Goal: Contribute content: Contribute content

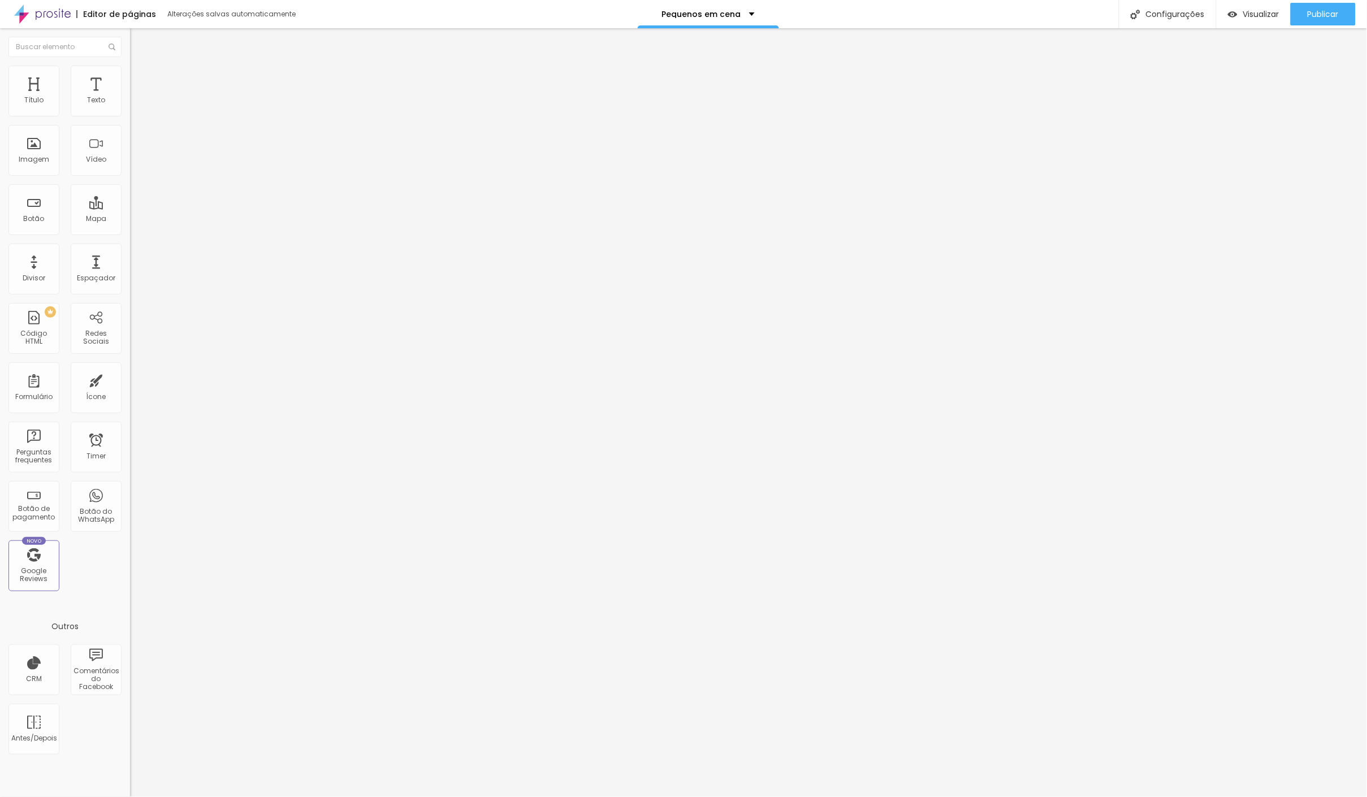
click at [130, 67] on img at bounding box center [135, 71] width 10 height 10
type input "95"
type input "90"
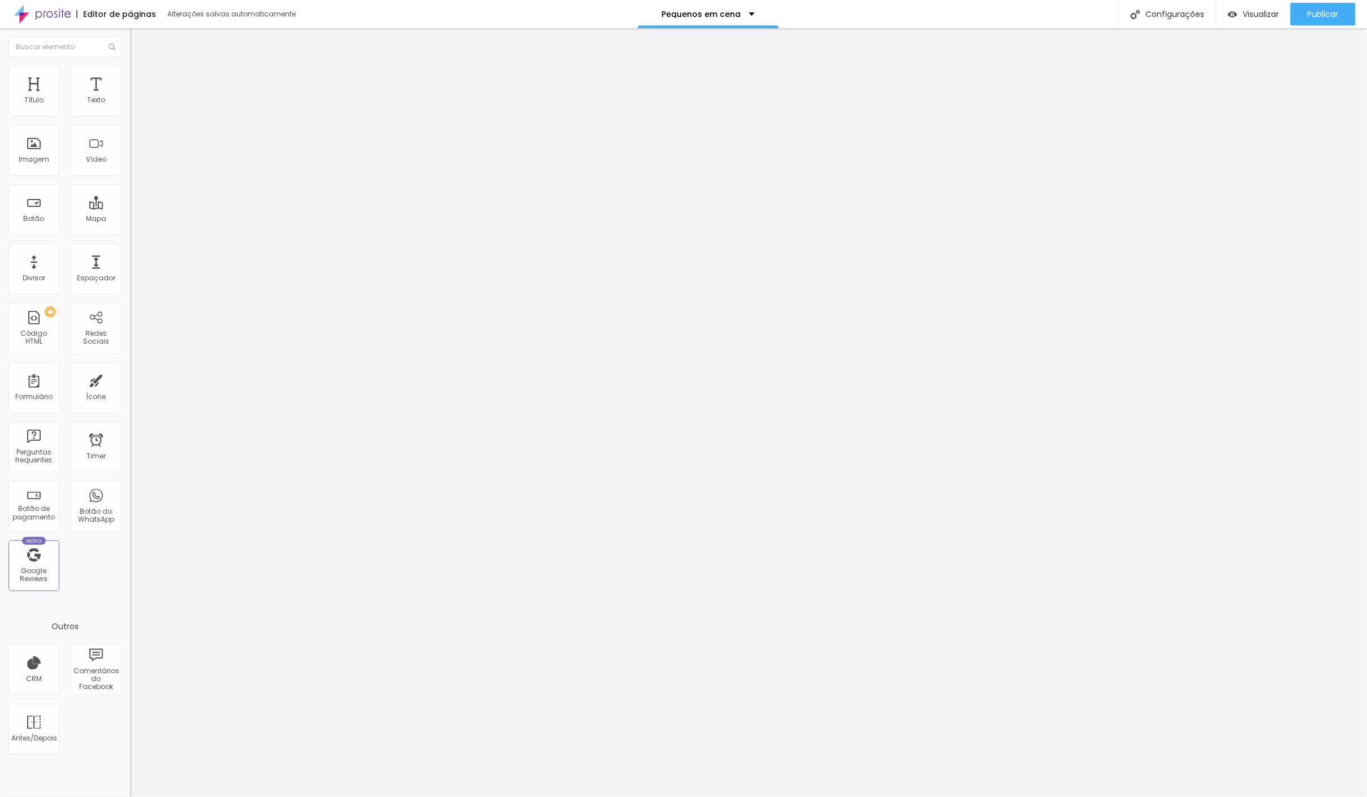
type input "85"
type input "80"
type input "75"
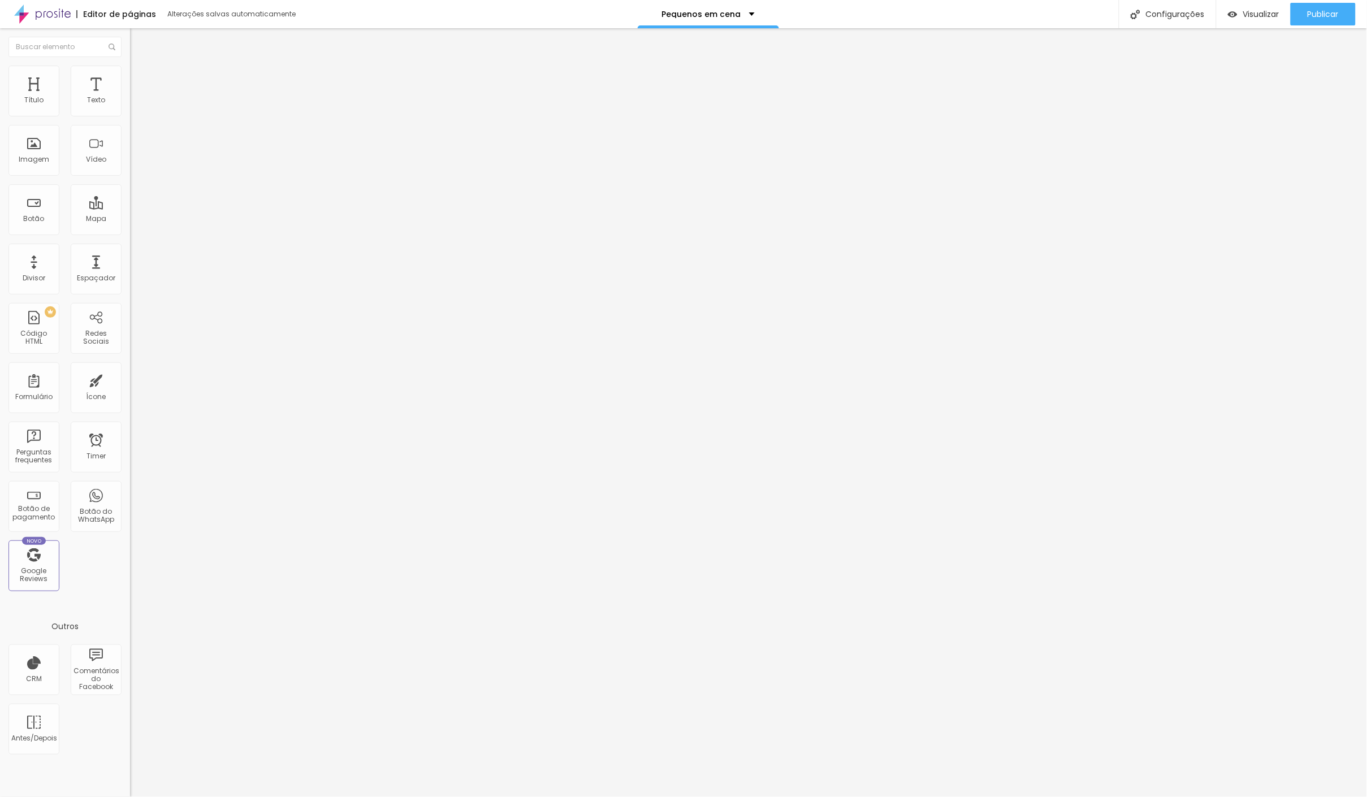
type input "75"
type input "70"
type input "75"
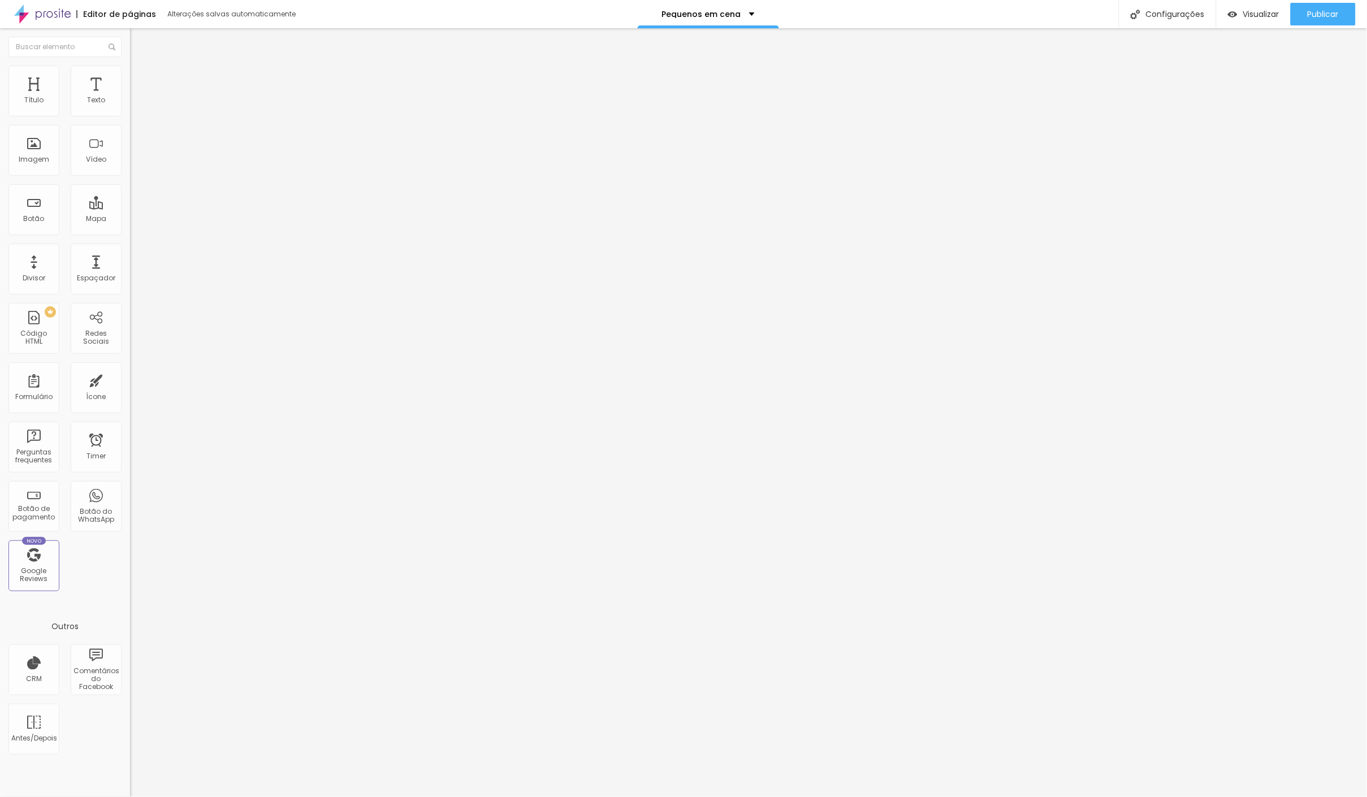
type input "80"
type input "85"
type input "90"
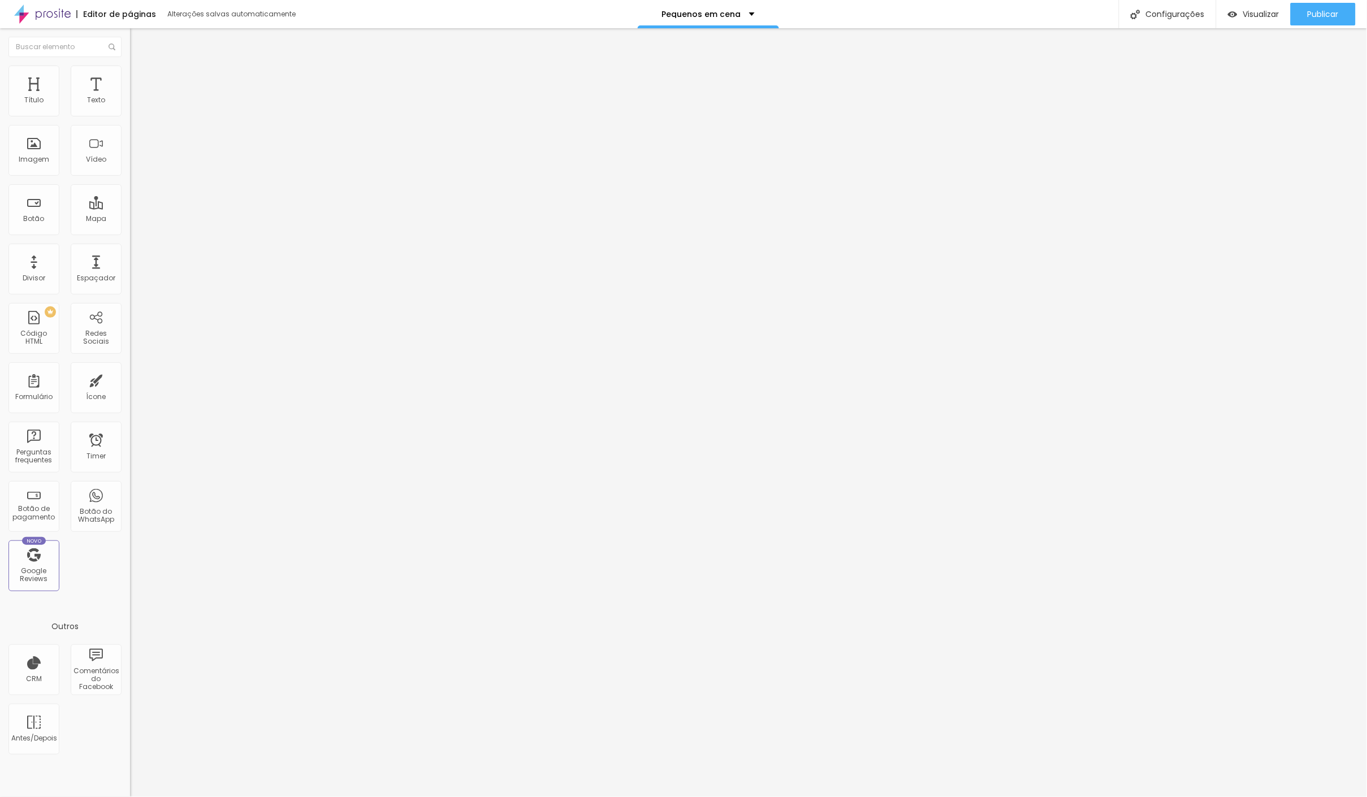
type input "90"
type input "100"
drag, startPoint x: 103, startPoint y: 124, endPoint x: 208, endPoint y: 129, distance: 104.7
click at [208, 129] on div "Título Texto Imagem Vídeo Botão Mapa Divisor Espaçador PREMIUM Código HTML Rede…" at bounding box center [683, 412] width 1367 height 769
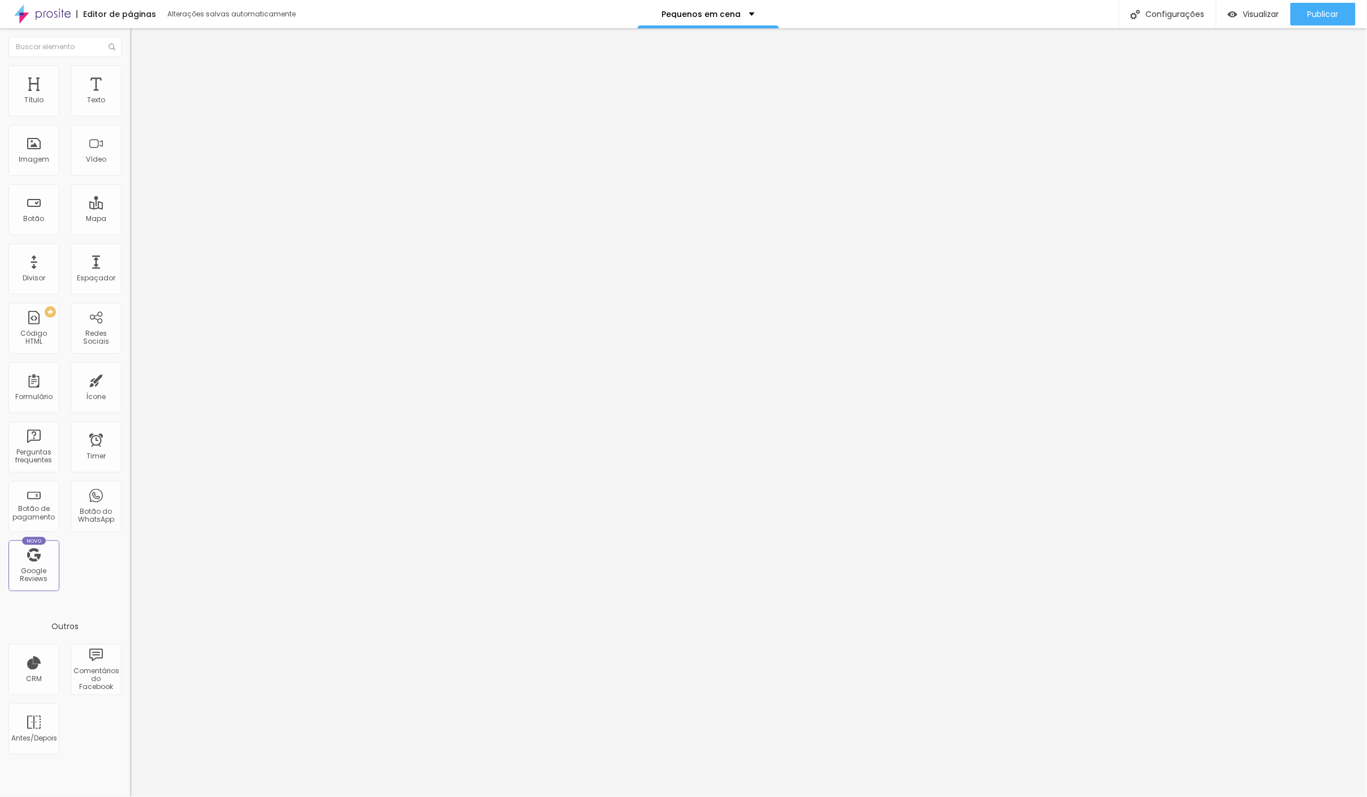
click at [130, 177] on span "4:3 Padrão" at bounding box center [148, 172] width 37 height 10
click at [130, 184] on span "Cinema" at bounding box center [144, 179] width 28 height 10
click at [130, 177] on span "16:9 Cinema" at bounding box center [151, 172] width 43 height 10
click at [130, 193] on div "Padrão 4:3" at bounding box center [195, 190] width 130 height 7
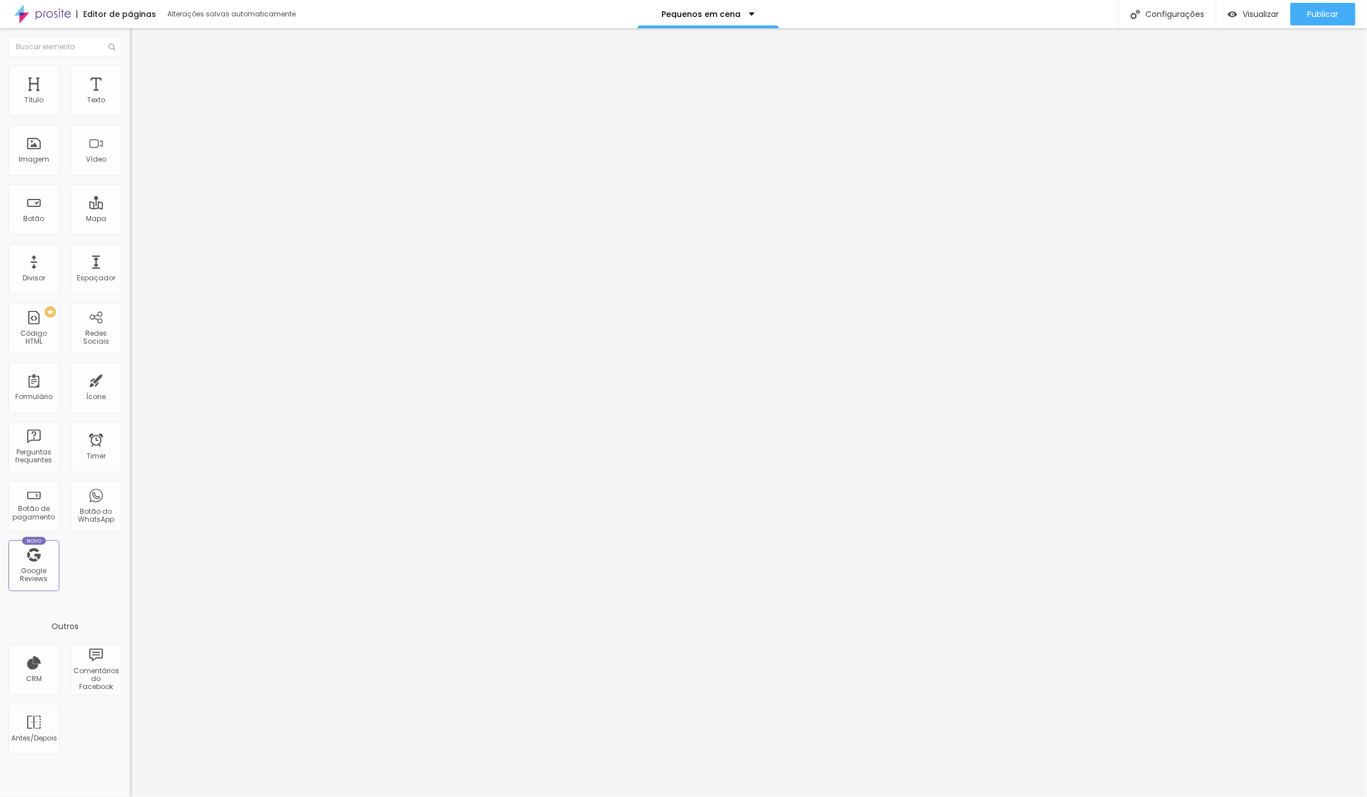
click at [140, 76] on span "Estilo" at bounding box center [149, 73] width 18 height 10
type input "14"
type input "44"
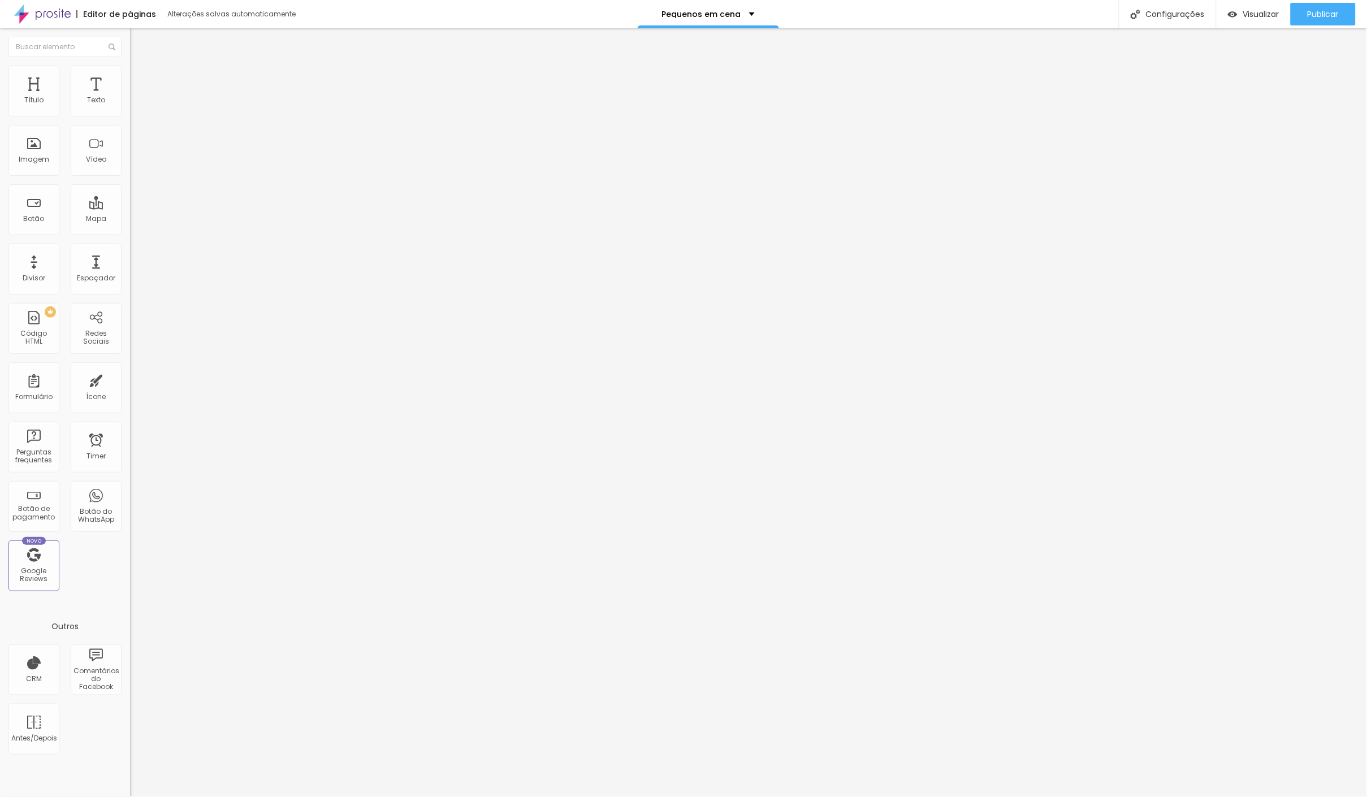
type input "116"
type input "139"
type input "137"
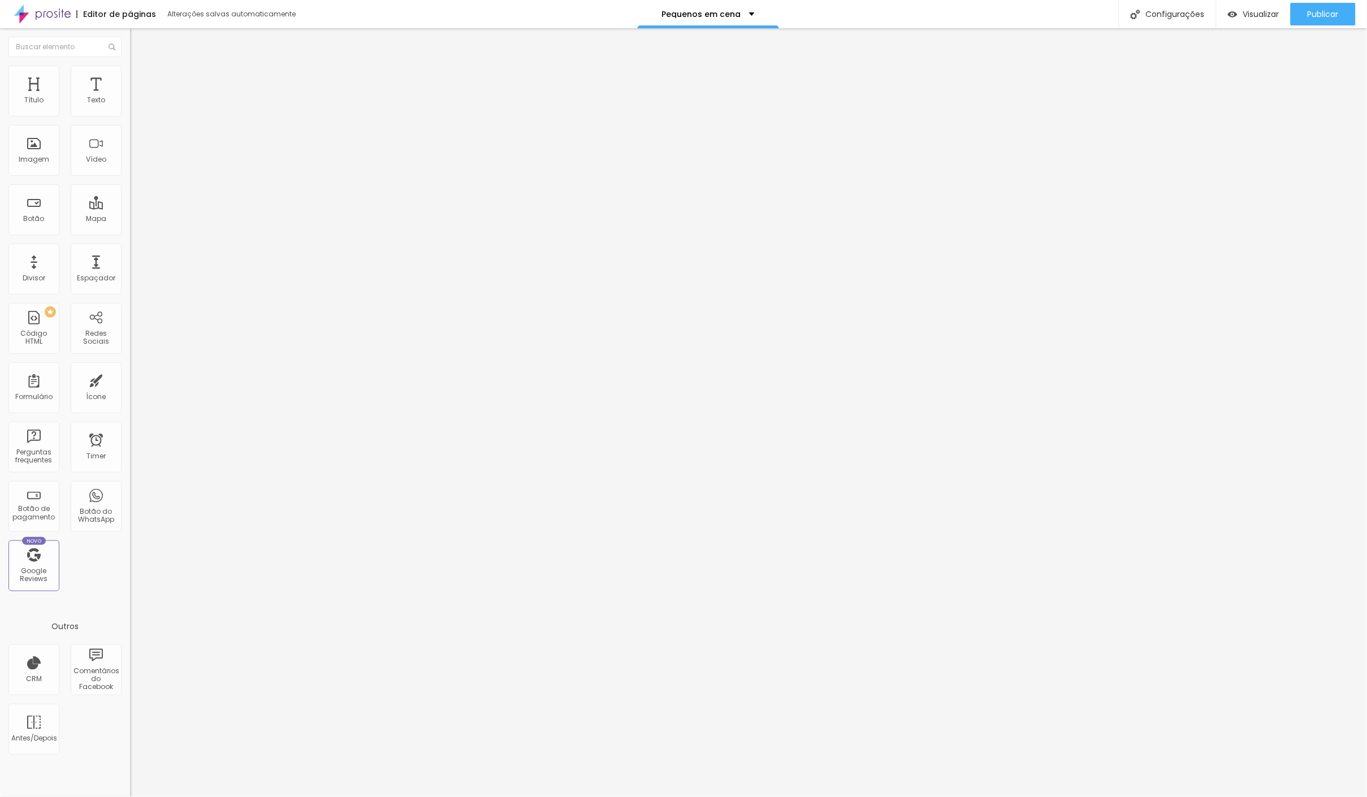
type input "137"
type input "116"
type input "0"
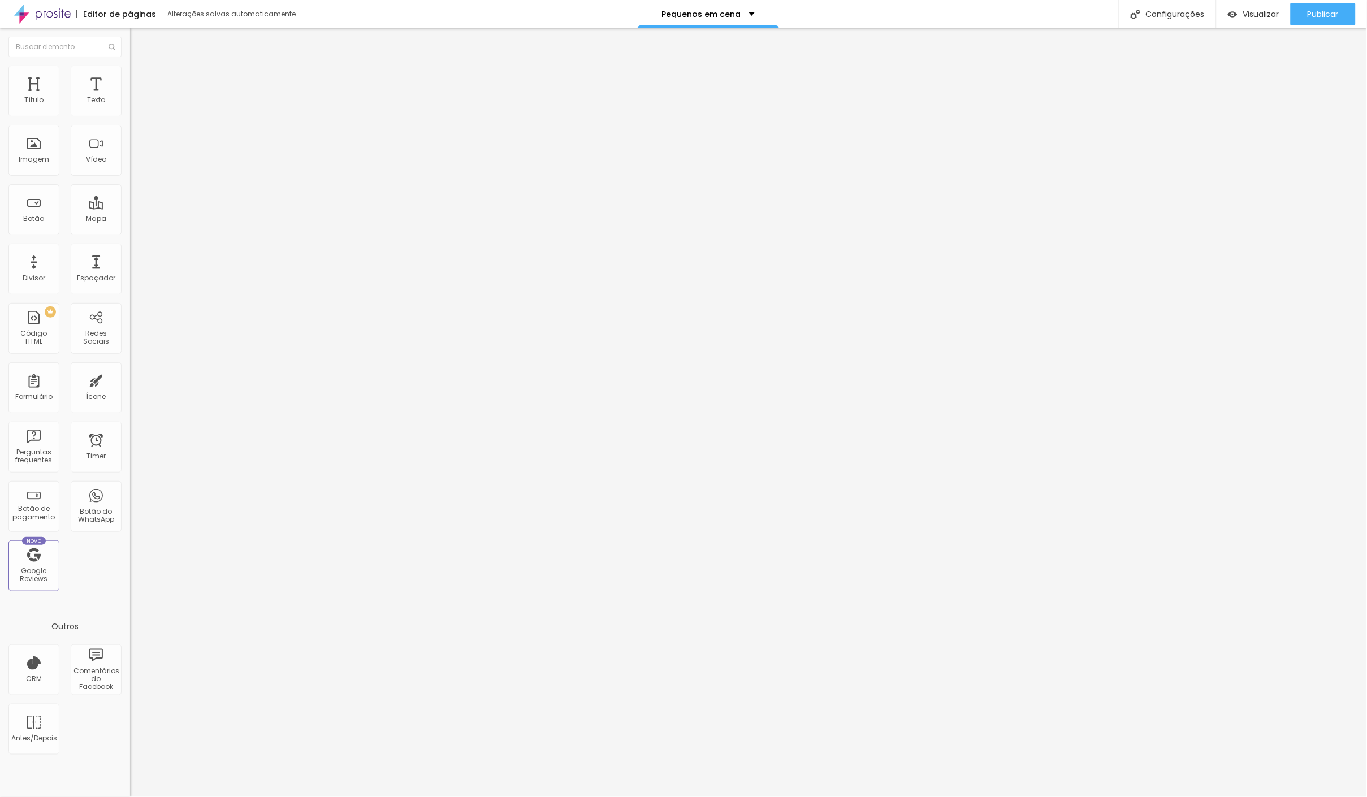
drag, startPoint x: 66, startPoint y: 148, endPoint x: 0, endPoint y: 149, distance: 66.1
click at [130, 149] on div "Tamanho 100 px % 0 Borda arredondada Sombra DESATIVADO Voltar ao padrão" at bounding box center [195, 201] width 130 height 227
click at [130, 77] on img at bounding box center [135, 82] width 10 height 10
type input "23"
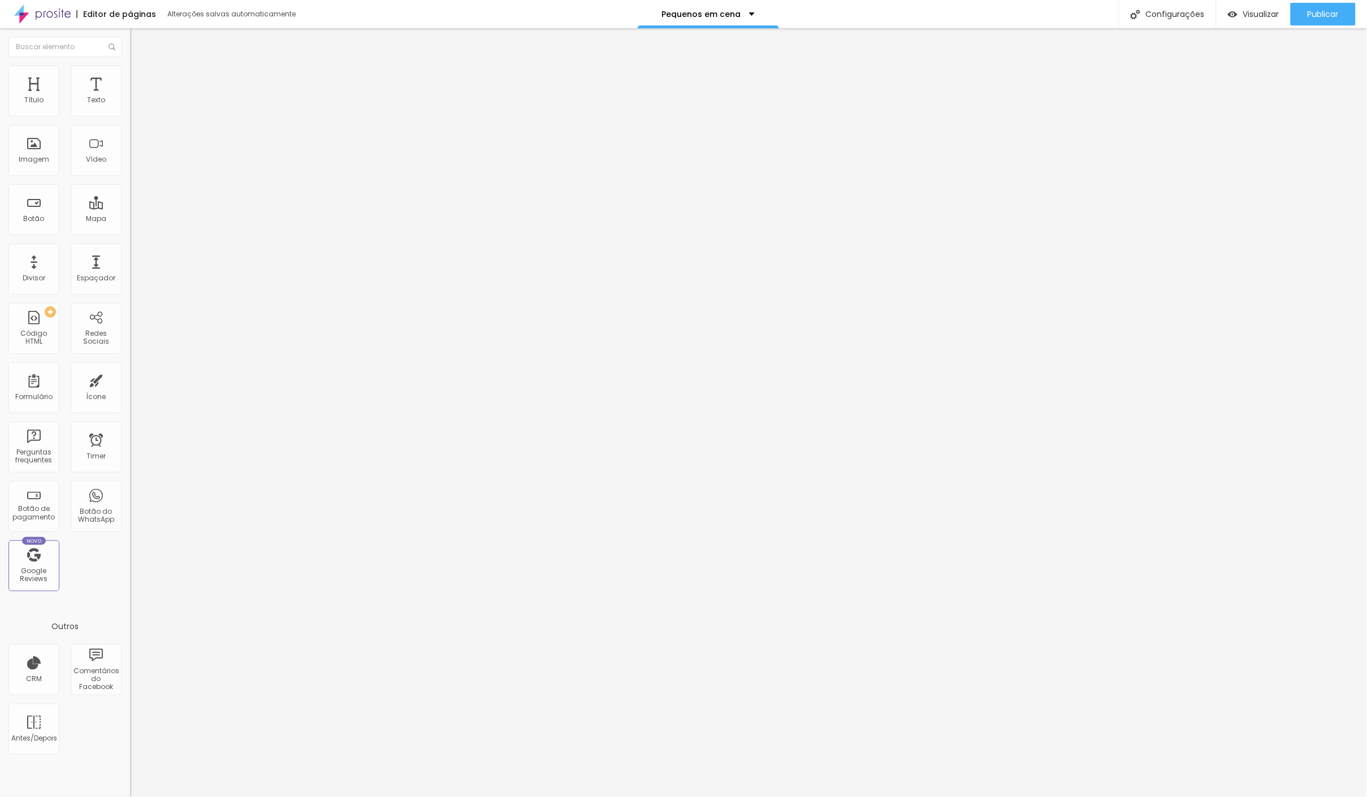
type input "40"
type input "46"
type input "50"
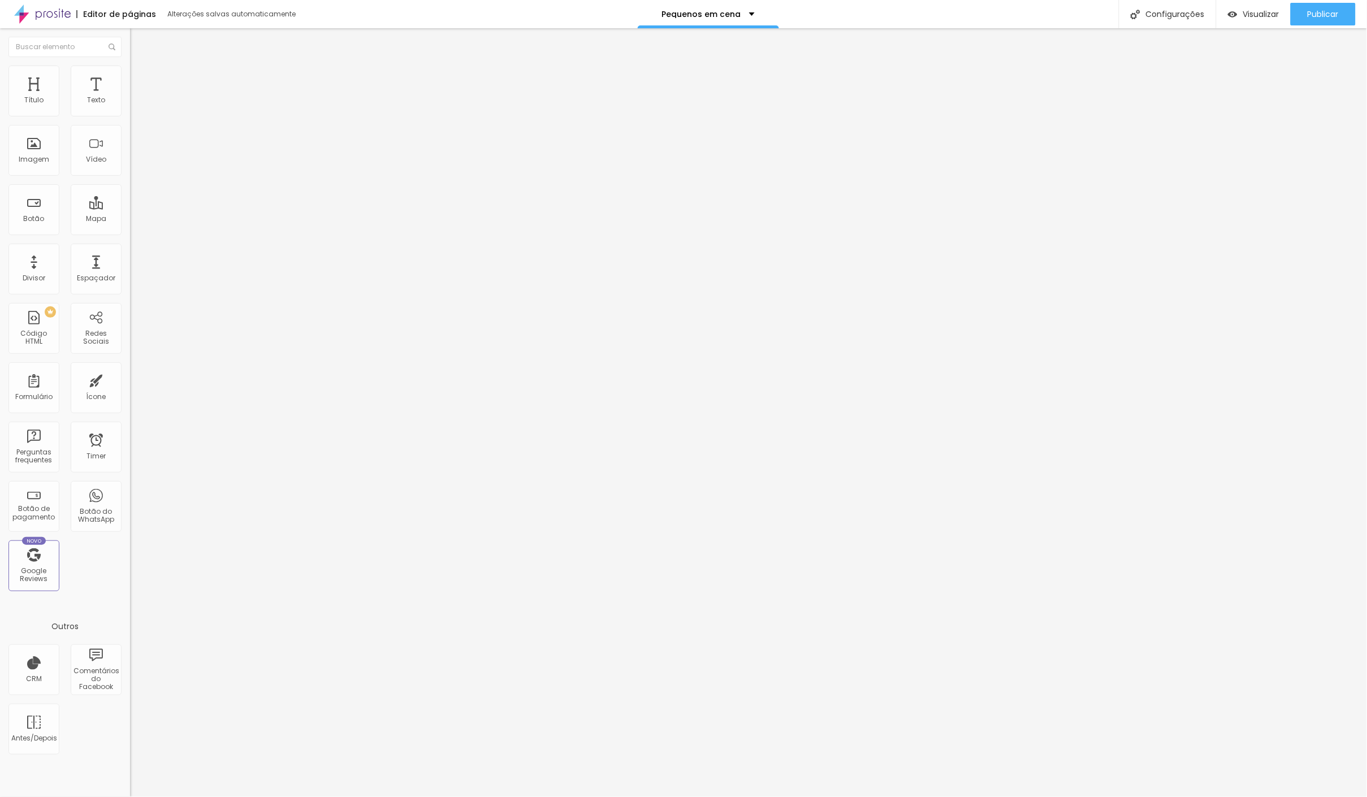
type input "50"
type input "58"
type input "61"
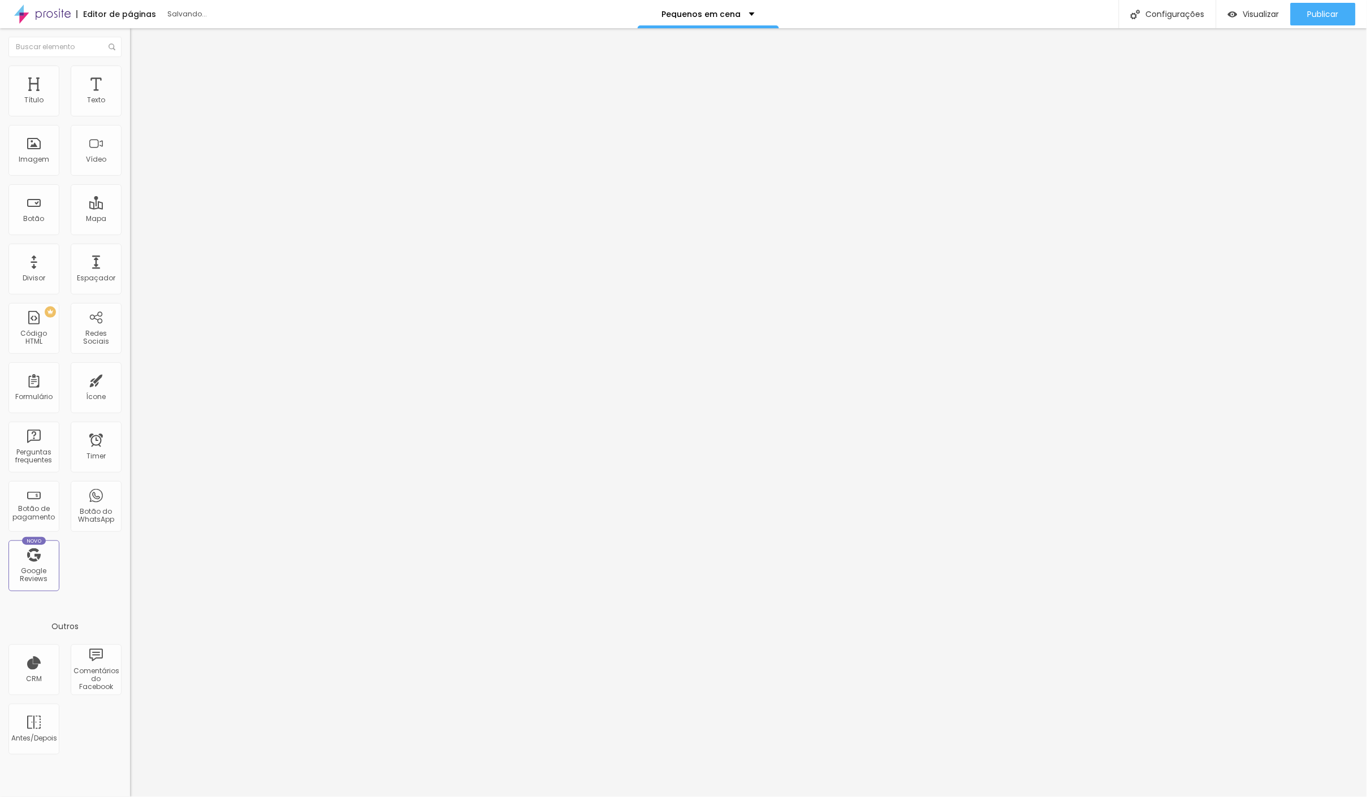
type input "63"
type input "65"
type input "66"
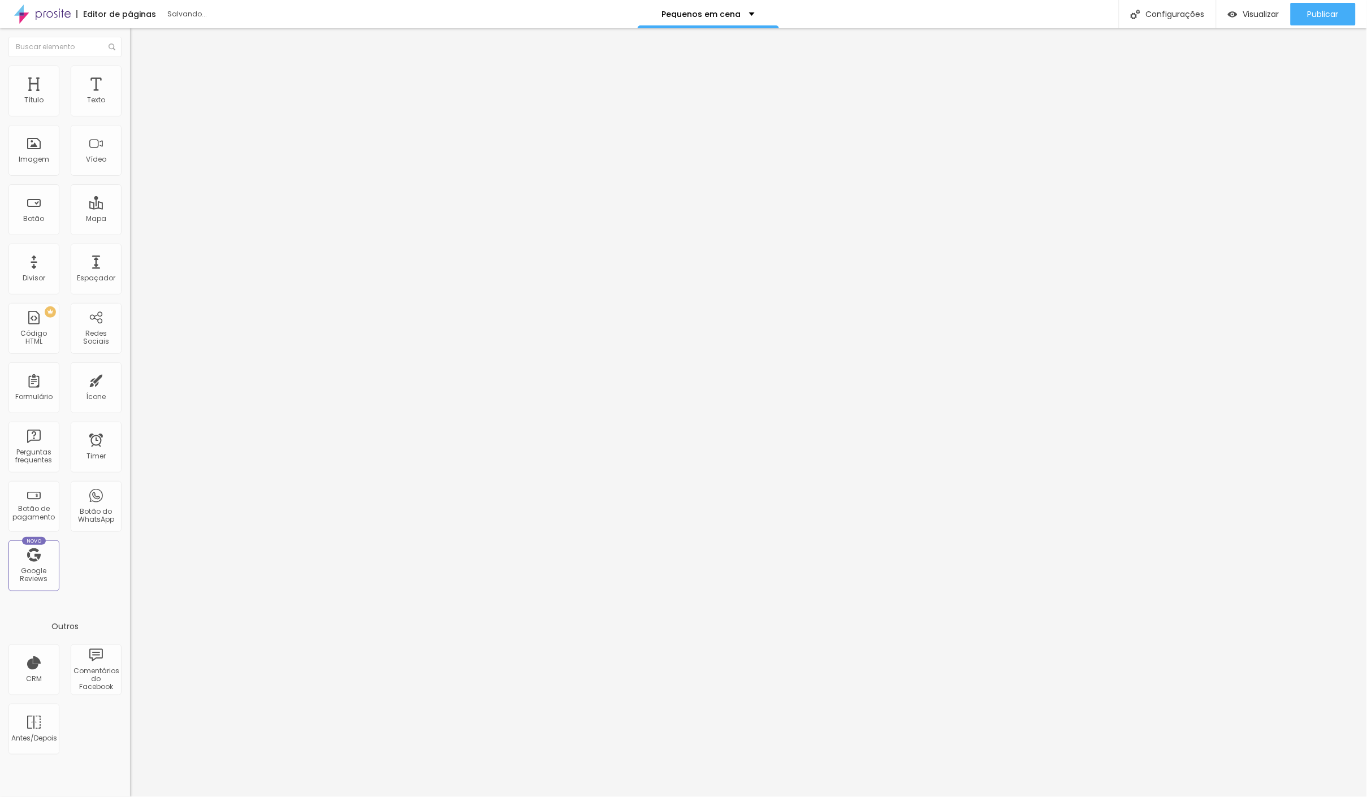
type input "66"
type input "67"
type input "68"
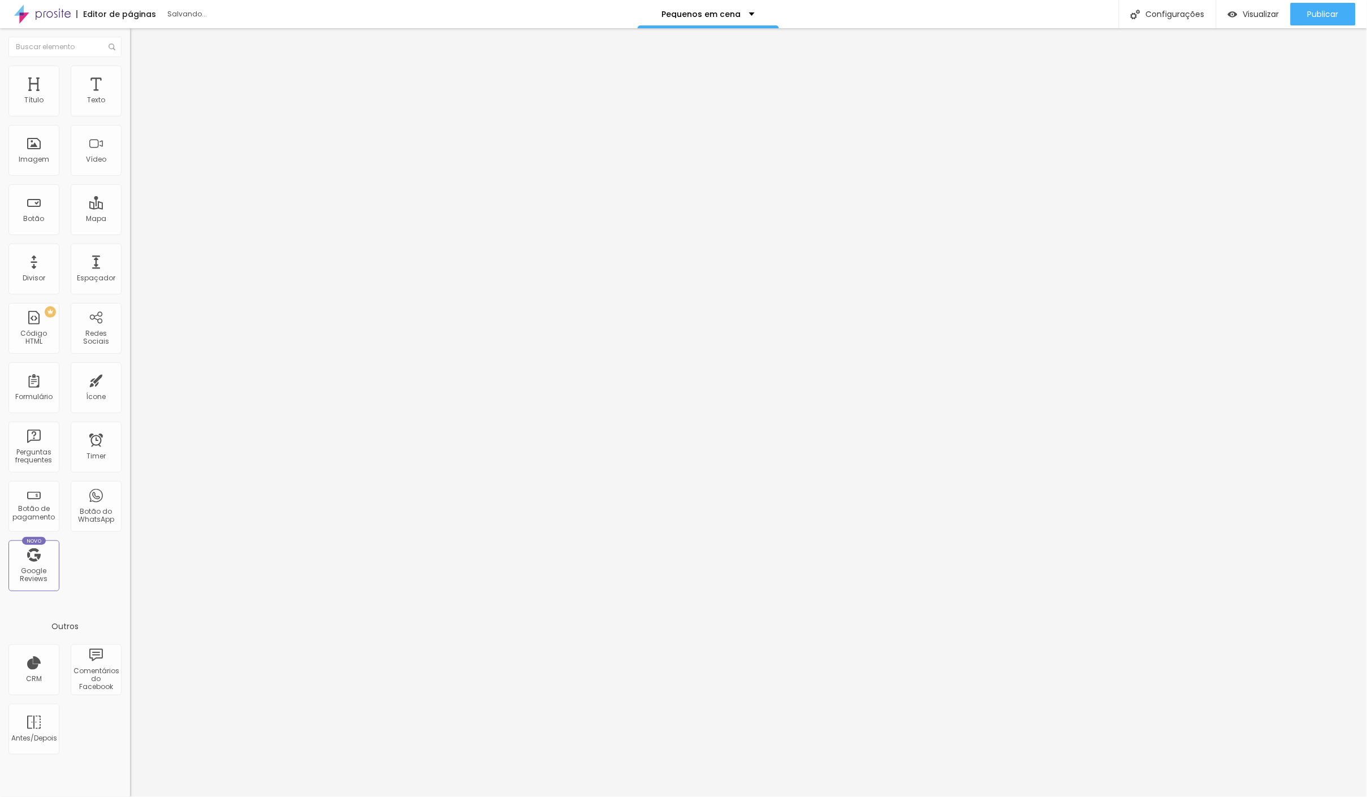
type input "69"
type input "70"
type input "71"
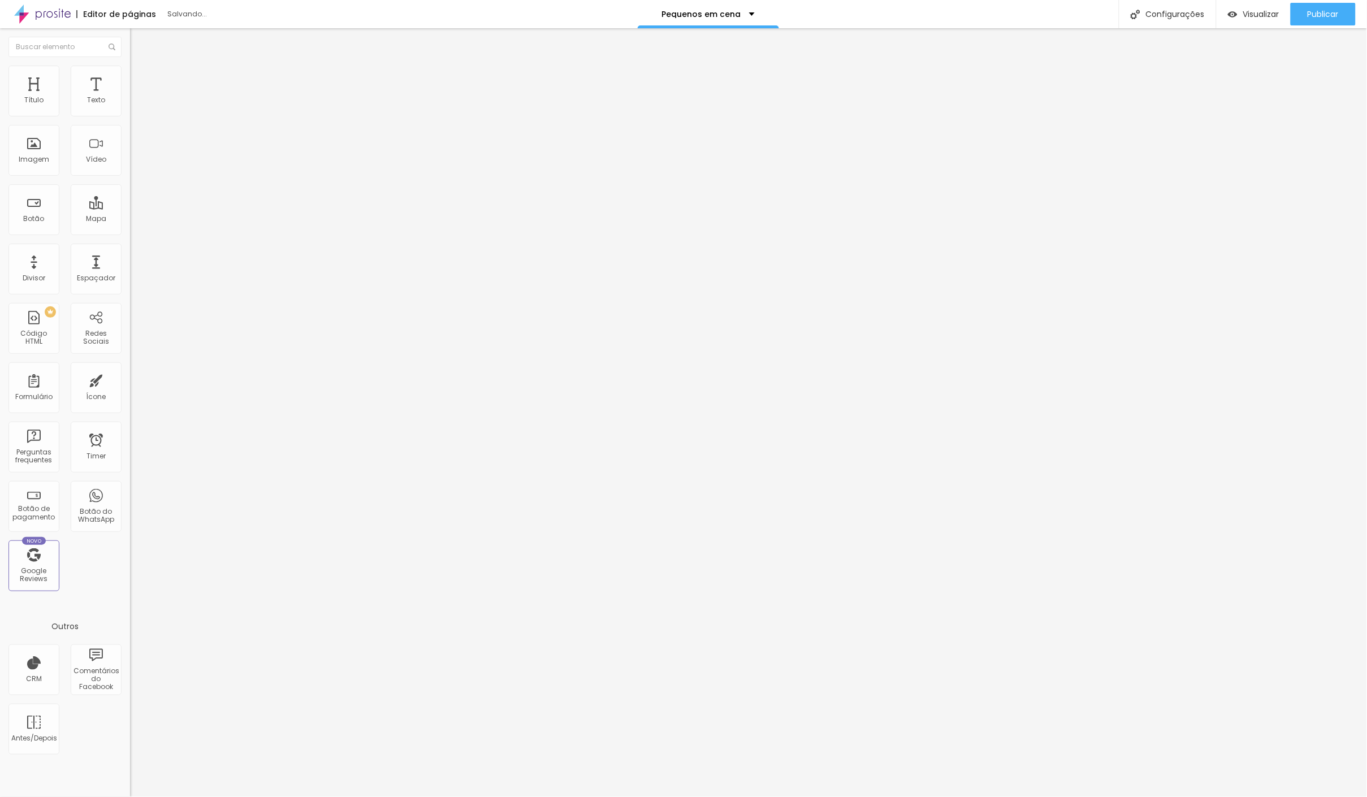
type input "71"
type input "72"
type input "76"
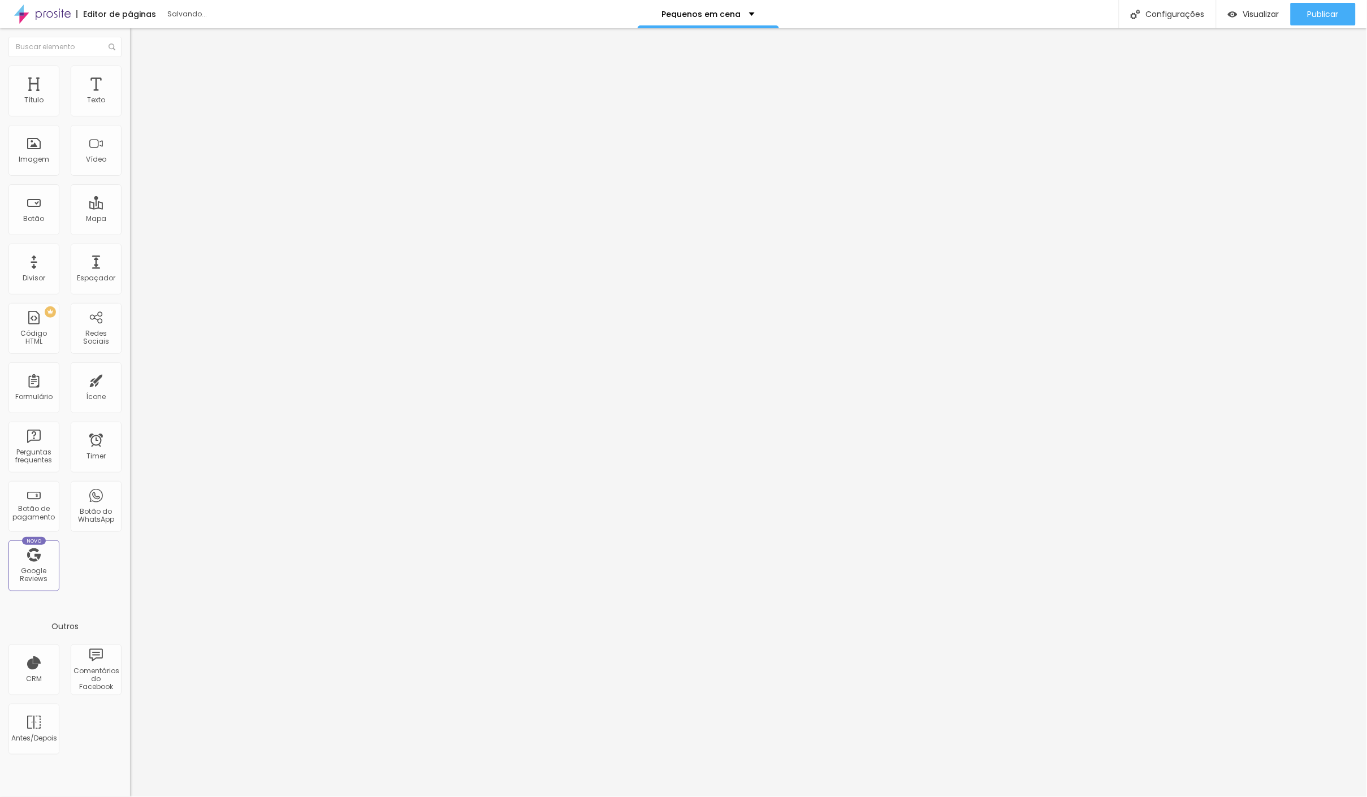
type input "87"
type input "99"
type input "100"
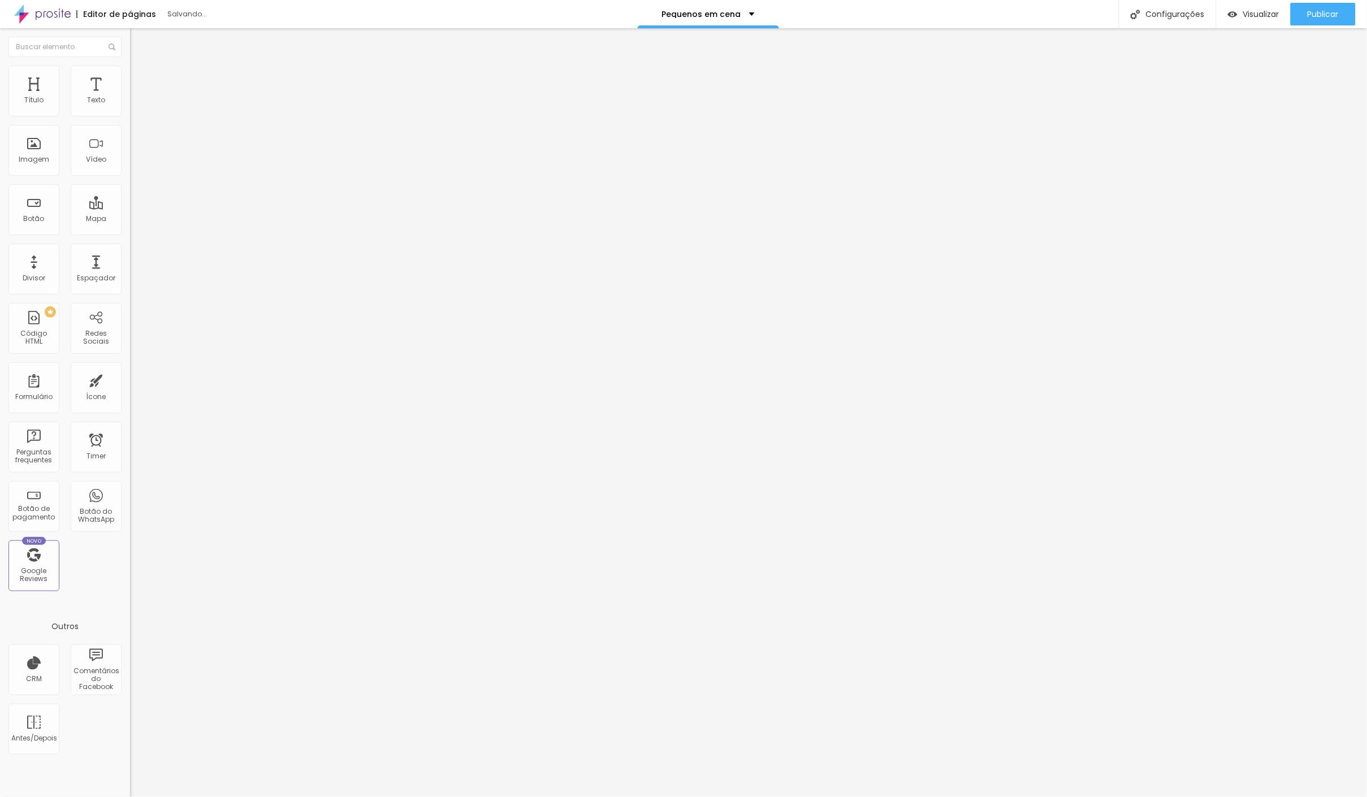
type input "100"
drag, startPoint x: 42, startPoint y: 115, endPoint x: 164, endPoint y: 123, distance: 122.9
type input "100"
click at [164, 123] on div "Título Texto Imagem Vídeo Botão Mapa Divisor Espaçador PREMIUM Código HTML Rede…" at bounding box center [683, 412] width 1367 height 769
type input "9"
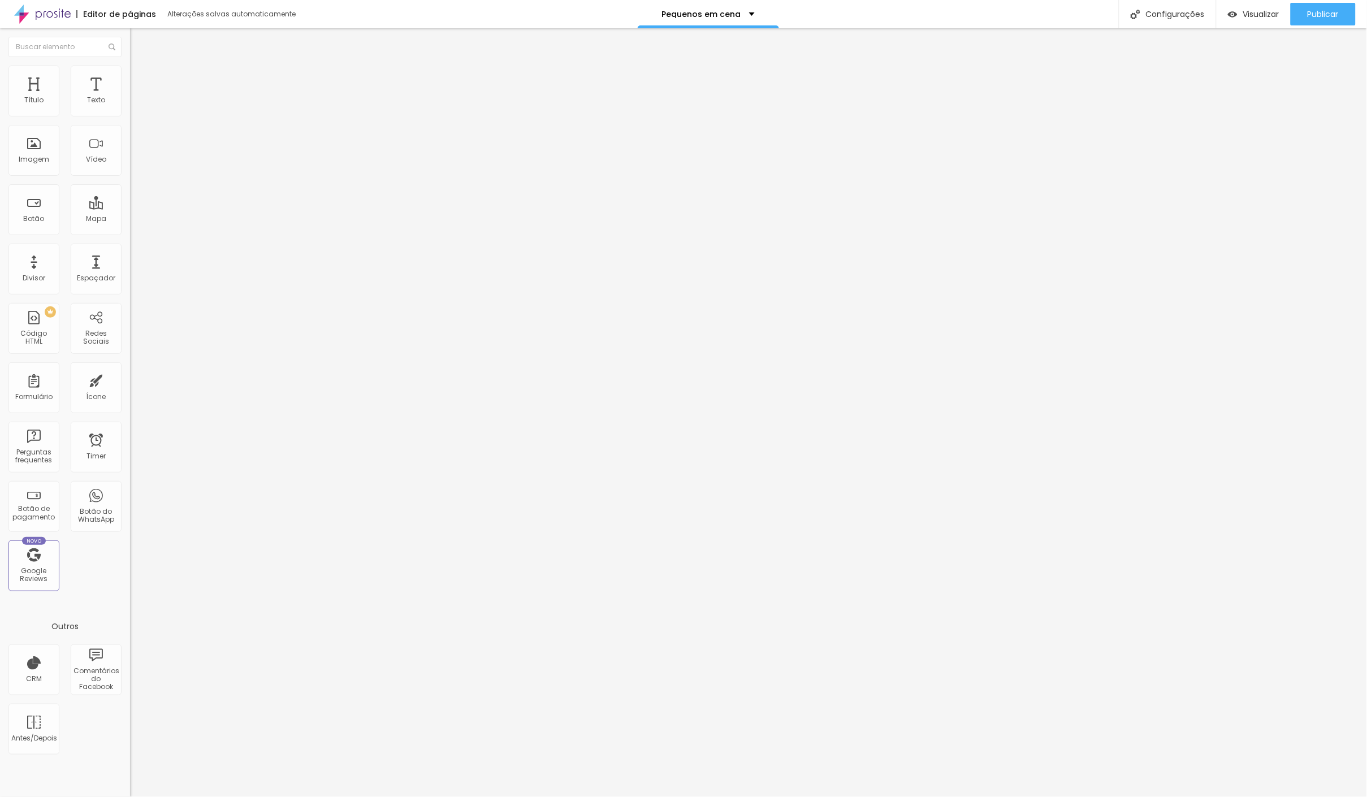
type input "9"
type input "14"
type input "19"
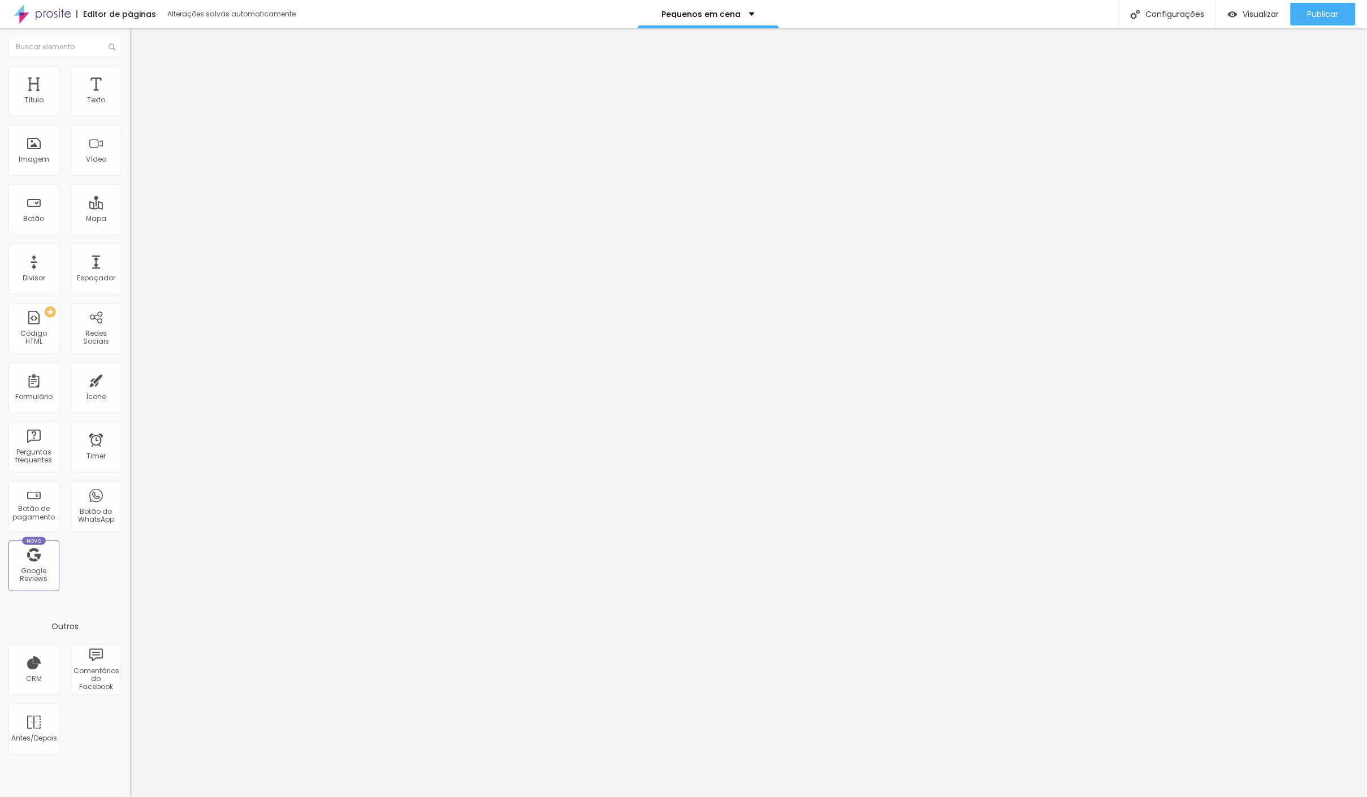
type input "56"
type input "82"
type input "100"
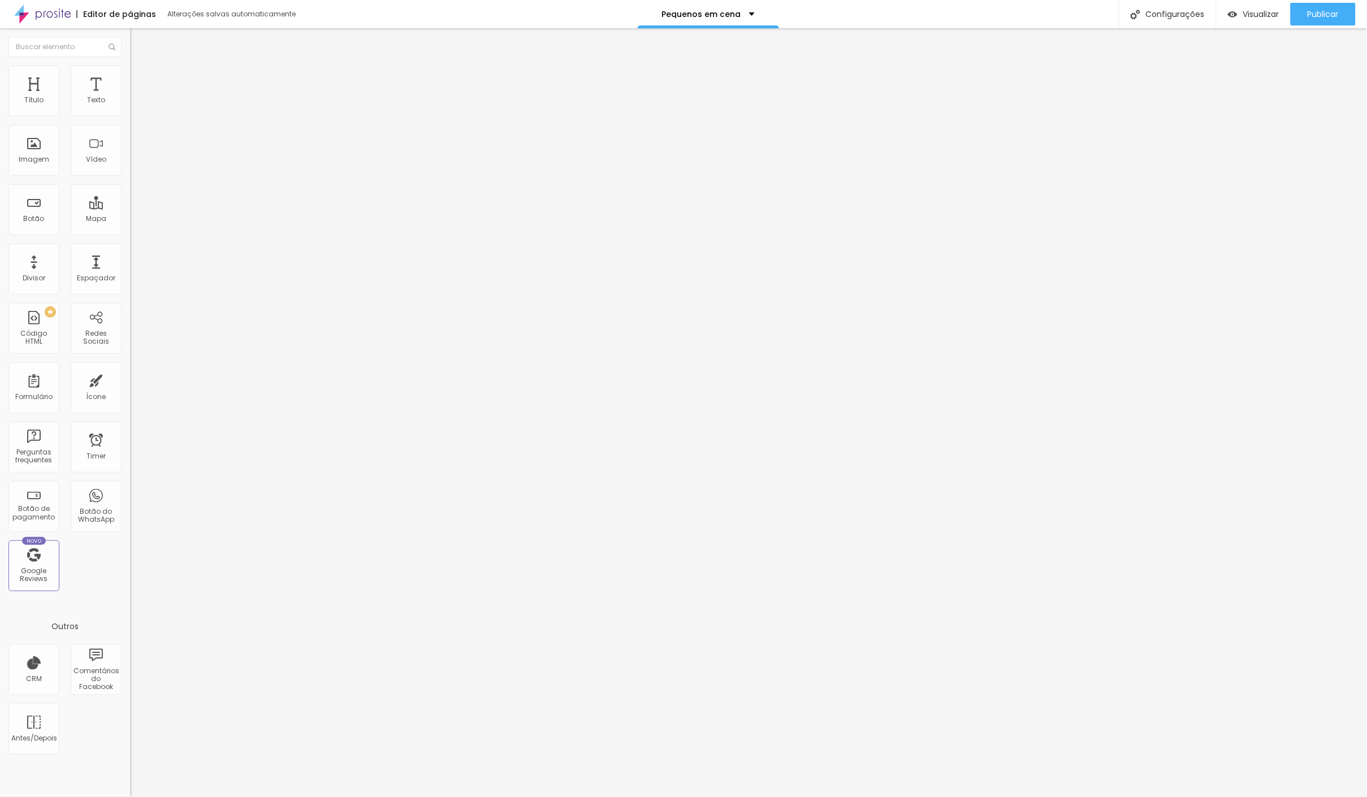
type input "100"
type input "98"
type input "71"
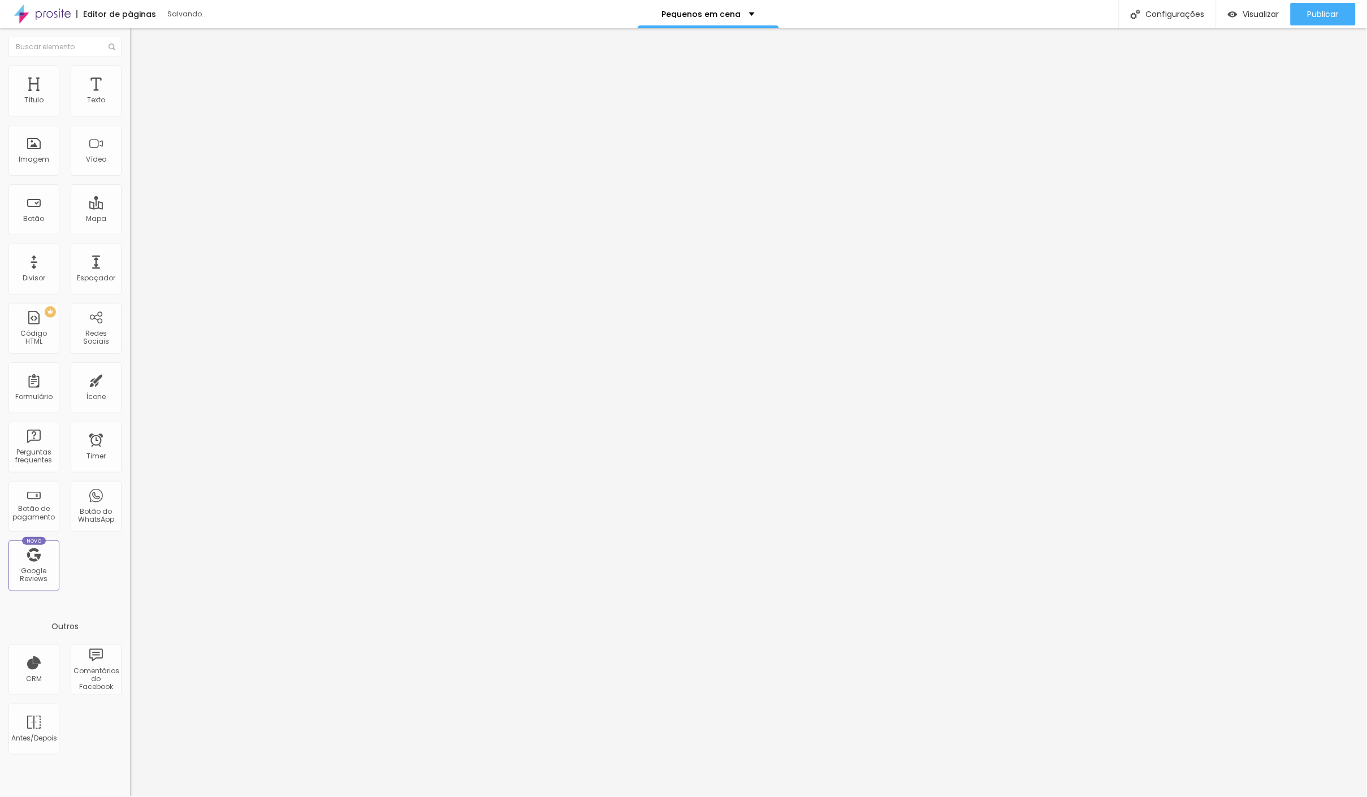
type input "52"
type input "33"
type input "21"
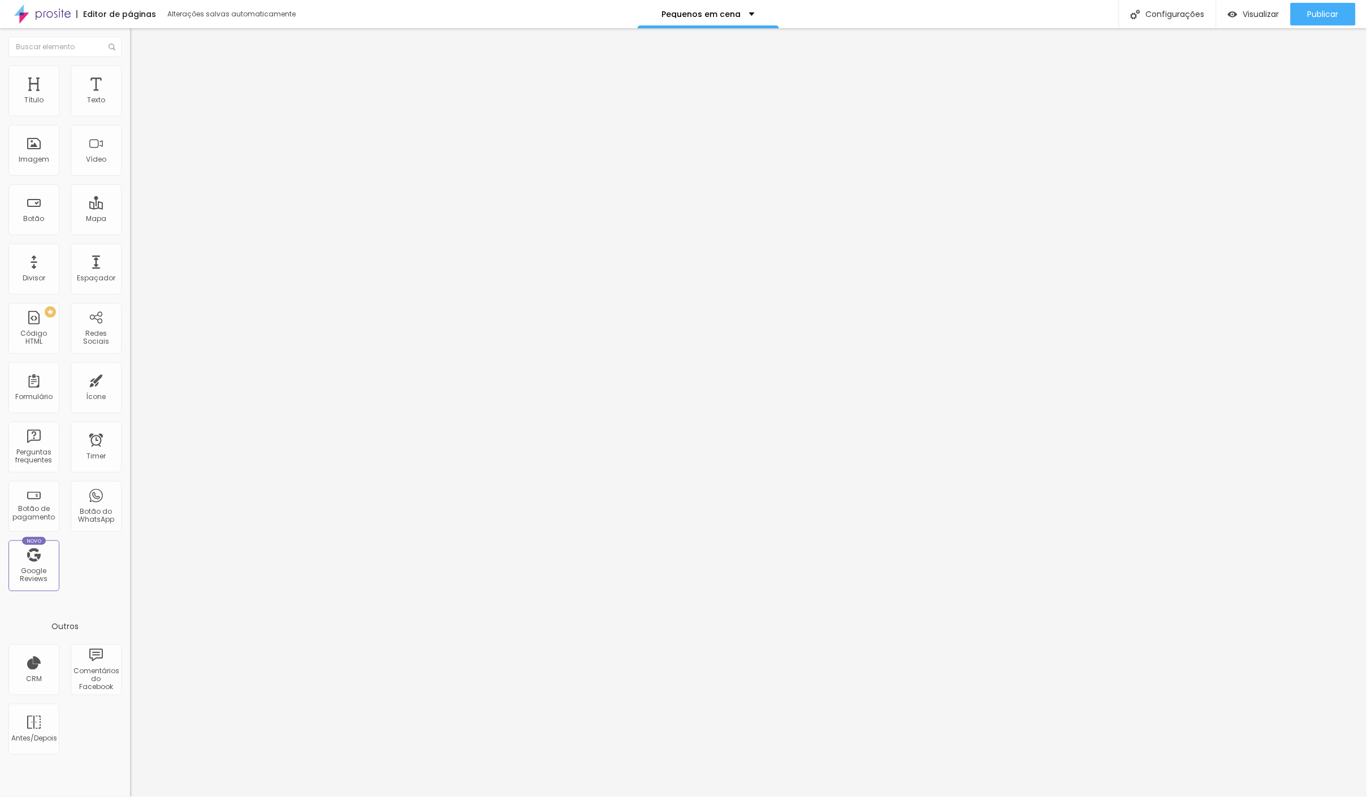
type input "21"
type input "11"
type input "6"
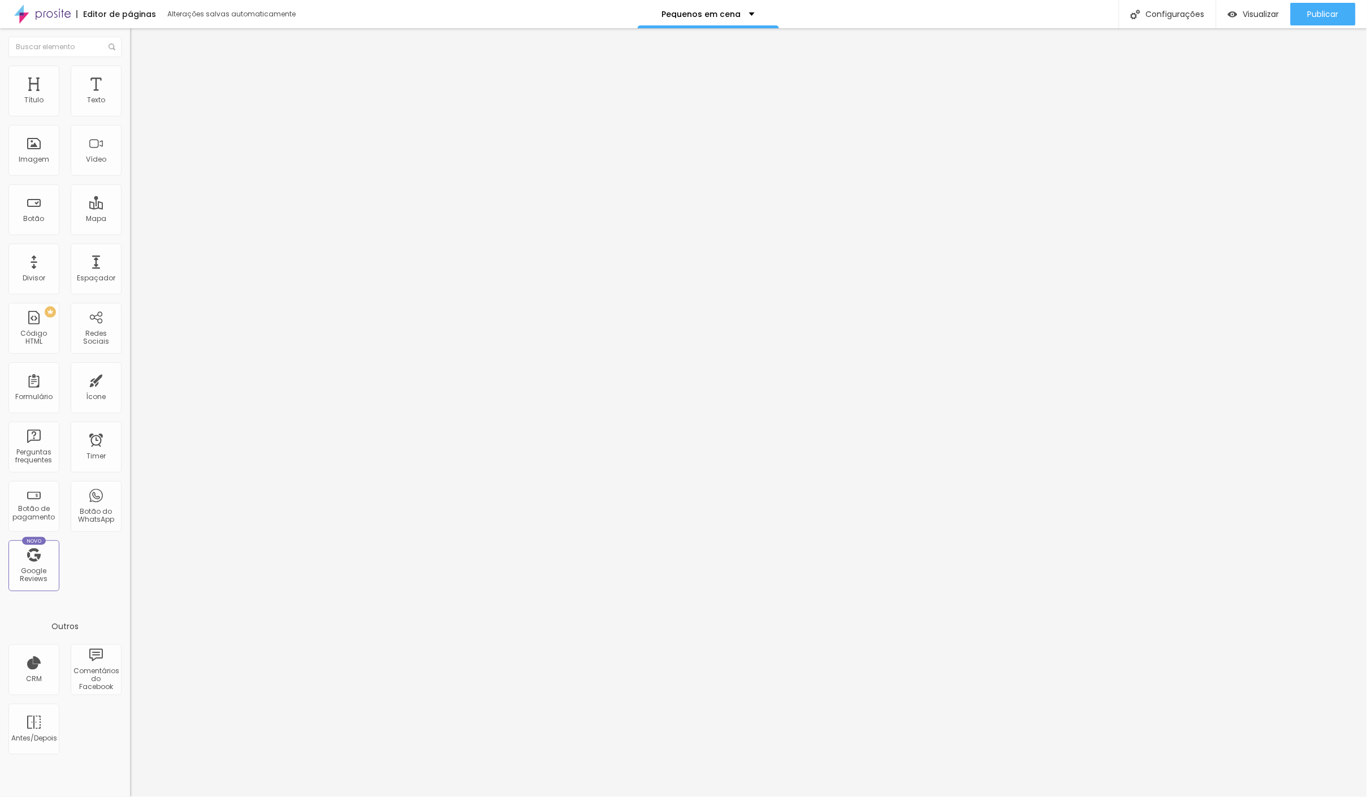
type input "0"
drag, startPoint x: 98, startPoint y: 138, endPoint x: 0, endPoint y: 140, distance: 98.4
click at [130, 140] on div "100 Espaço de cima 0 Espaço de baixo ID Html Classes Html Visível nos dispositi…" at bounding box center [195, 325] width 130 height 475
type input "98"
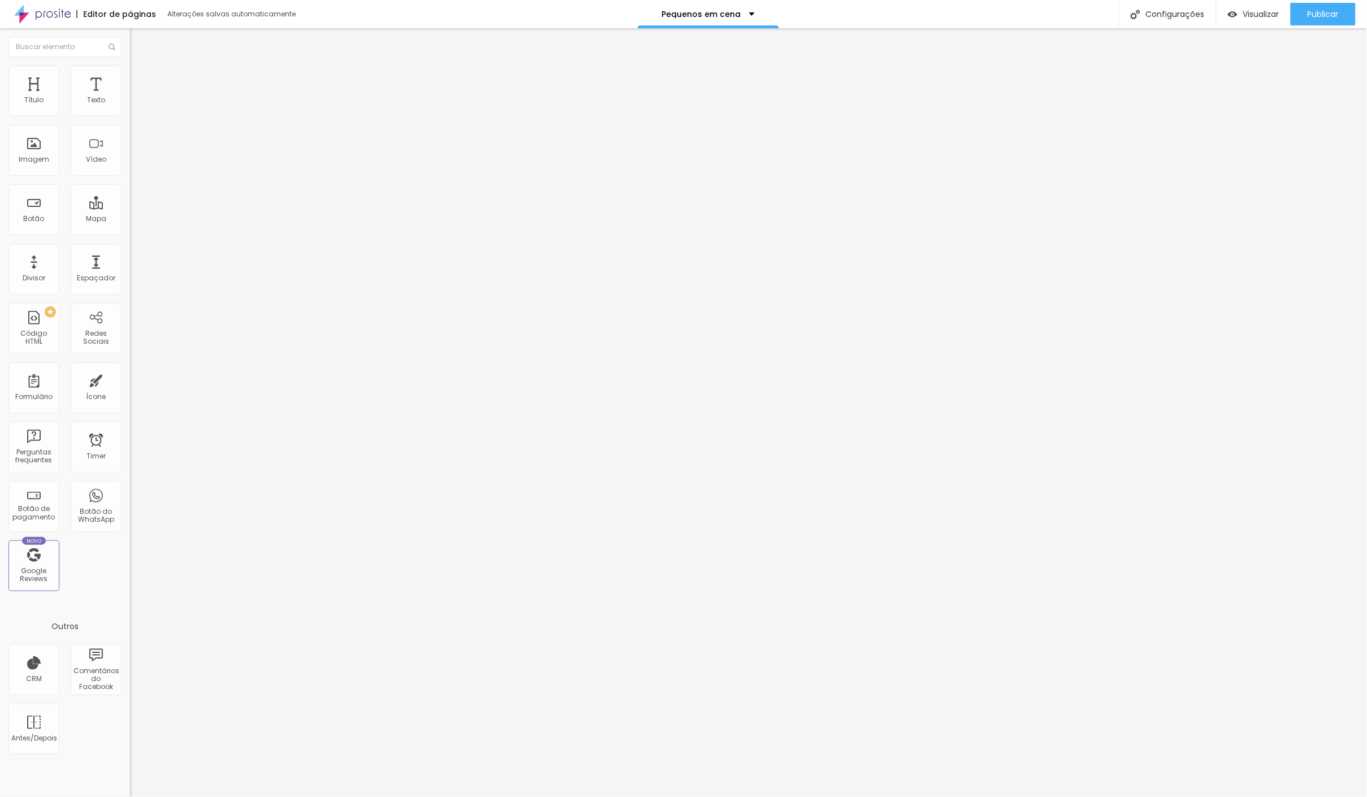
type input "98"
type input "87"
type input "67"
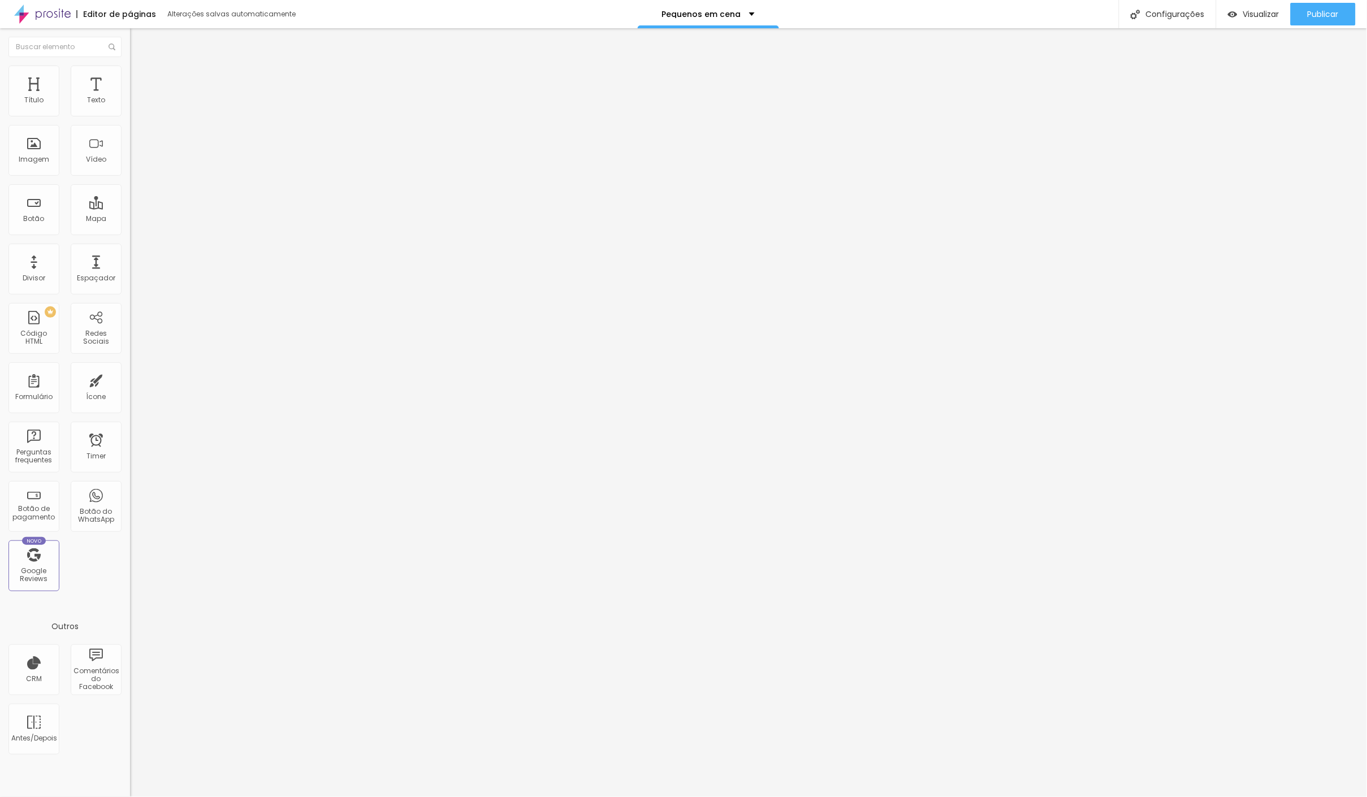
type input "43"
type input "30"
type input "12"
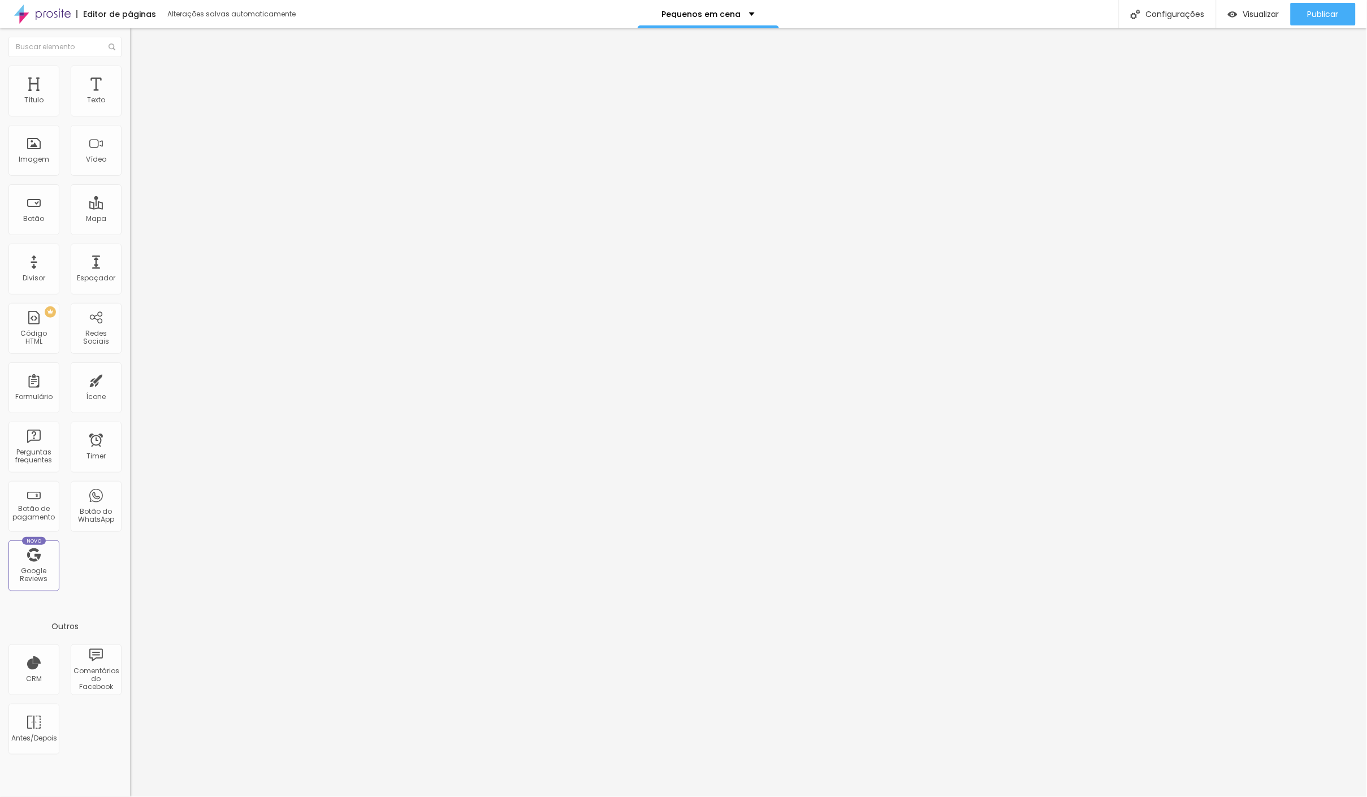
type input "12"
type input "0"
drag, startPoint x: 34, startPoint y: 111, endPoint x: 127, endPoint y: 109, distance: 92.7
type input "0"
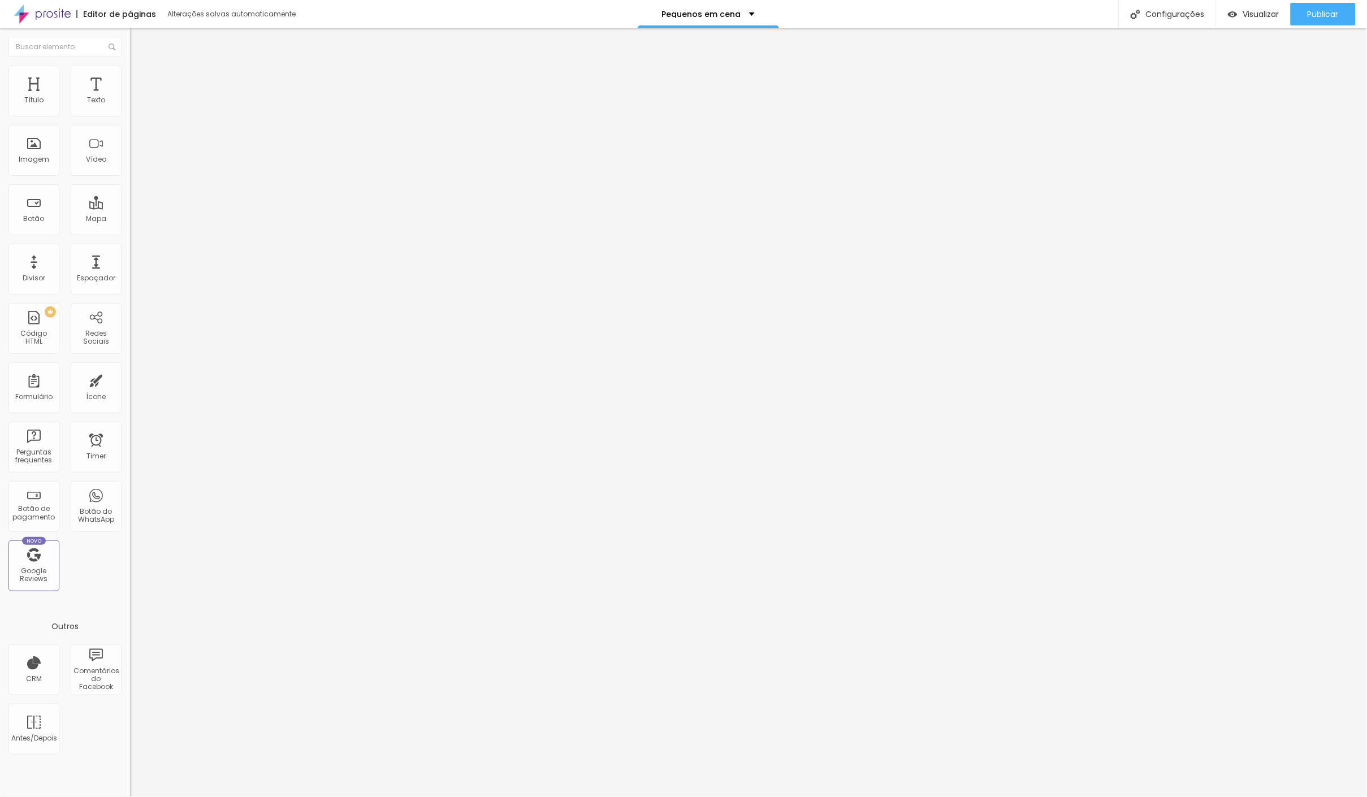
click at [130, 107] on div "0 Espaço de cima 0 Espaço de baixo ID Html Classes Html Visível nos dispositivo…" at bounding box center [195, 325] width 130 height 475
click at [130, 70] on li "Estilo" at bounding box center [195, 71] width 130 height 11
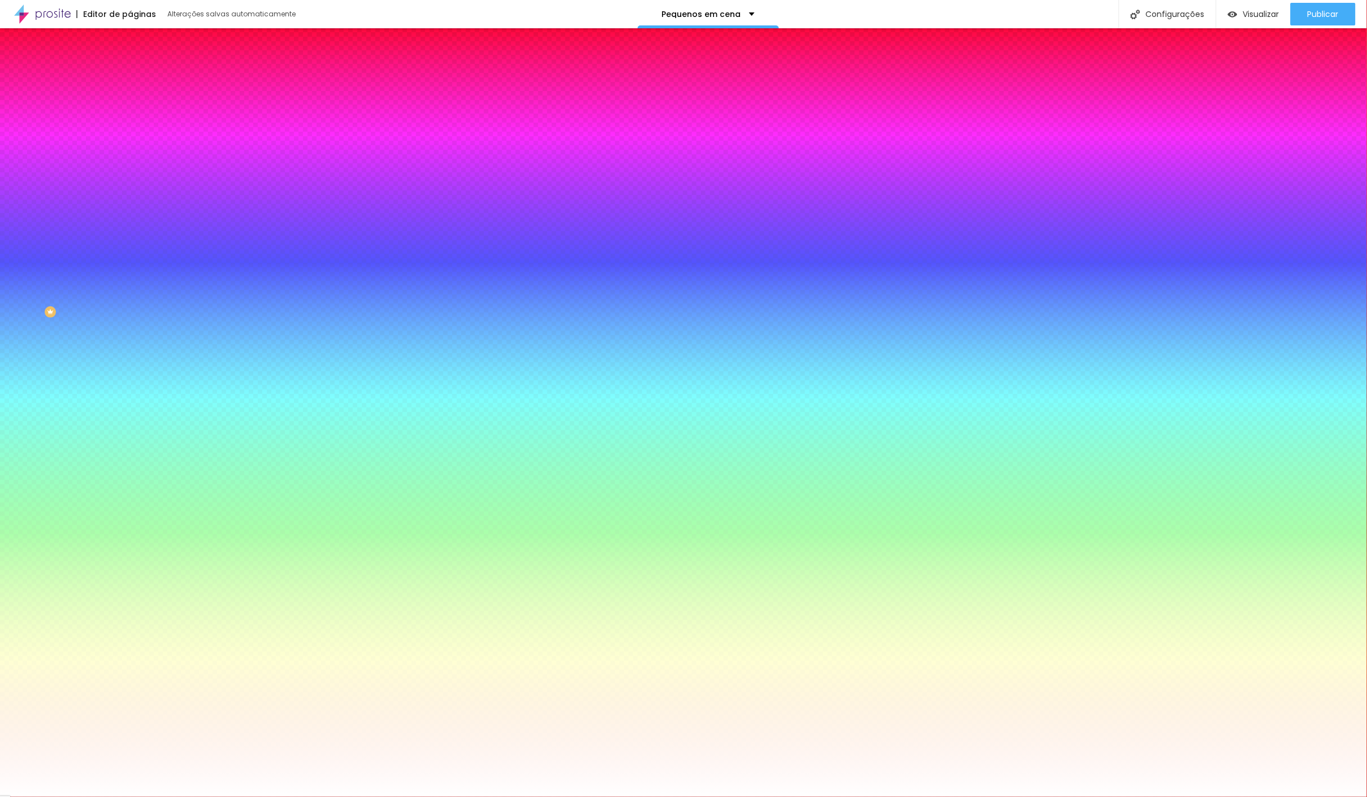
click at [130, 66] on ul "Conteúdo Estilo Avançado" at bounding box center [195, 71] width 130 height 34
click at [130, 77] on li "Avançado" at bounding box center [195, 82] width 130 height 11
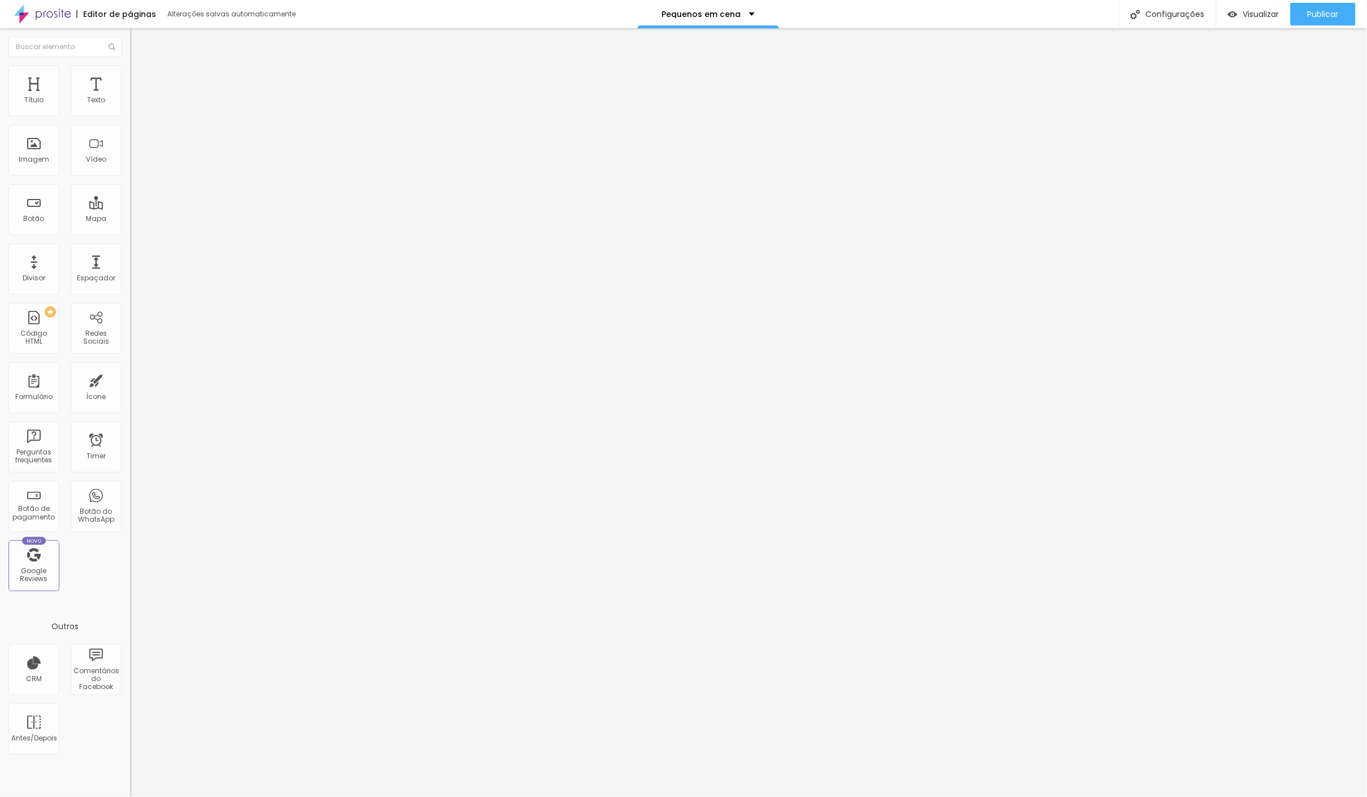
click at [130, 103] on div "Descrição da imagem (Alt)" at bounding box center [195, 99] width 130 height 7
click at [1324, 5] on div "Publicar" at bounding box center [1322, 14] width 31 height 23
click at [130, 97] on span "Trocar imagem" at bounding box center [161, 93] width 62 height 10
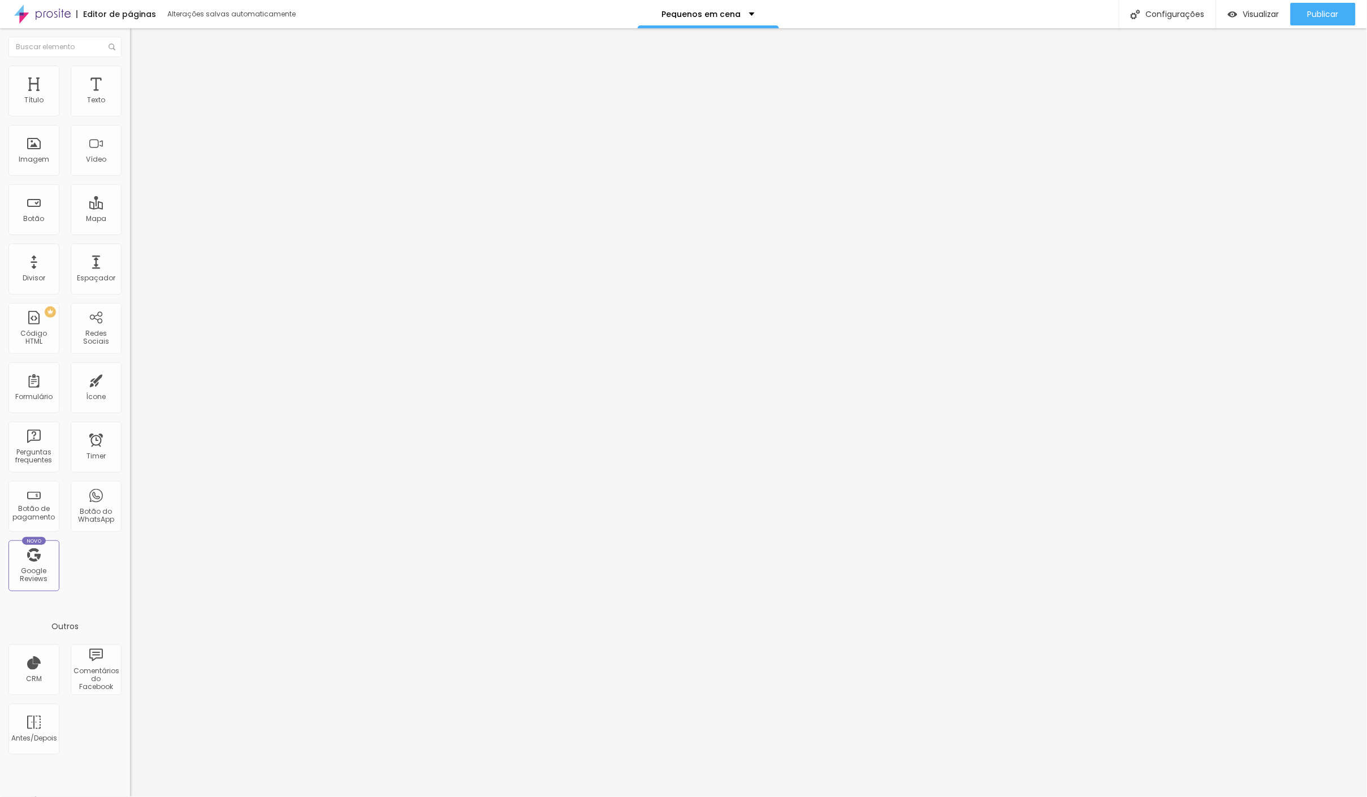
click at [130, 97] on span "Trocar imagem" at bounding box center [161, 93] width 62 height 10
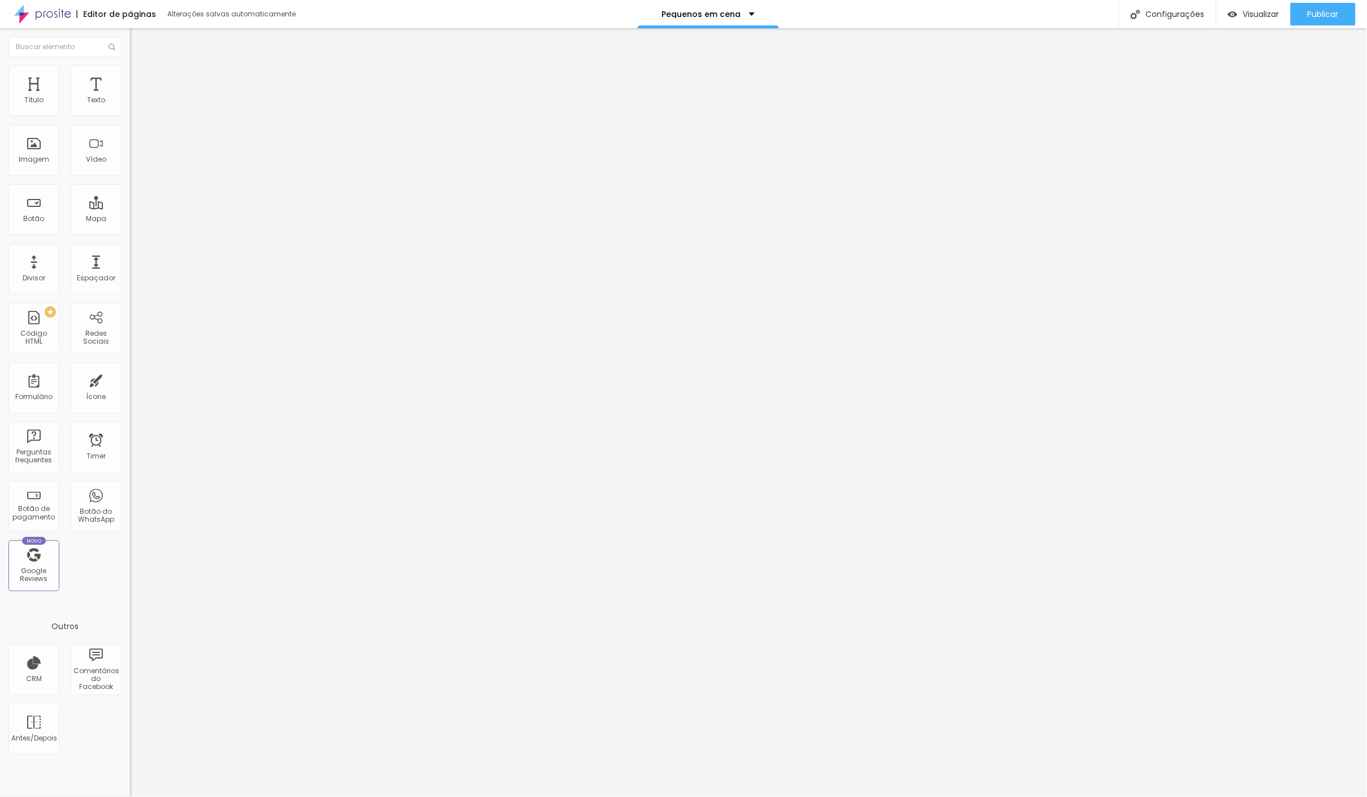
click at [130, 72] on li "Estilo" at bounding box center [195, 71] width 130 height 11
type input "50"
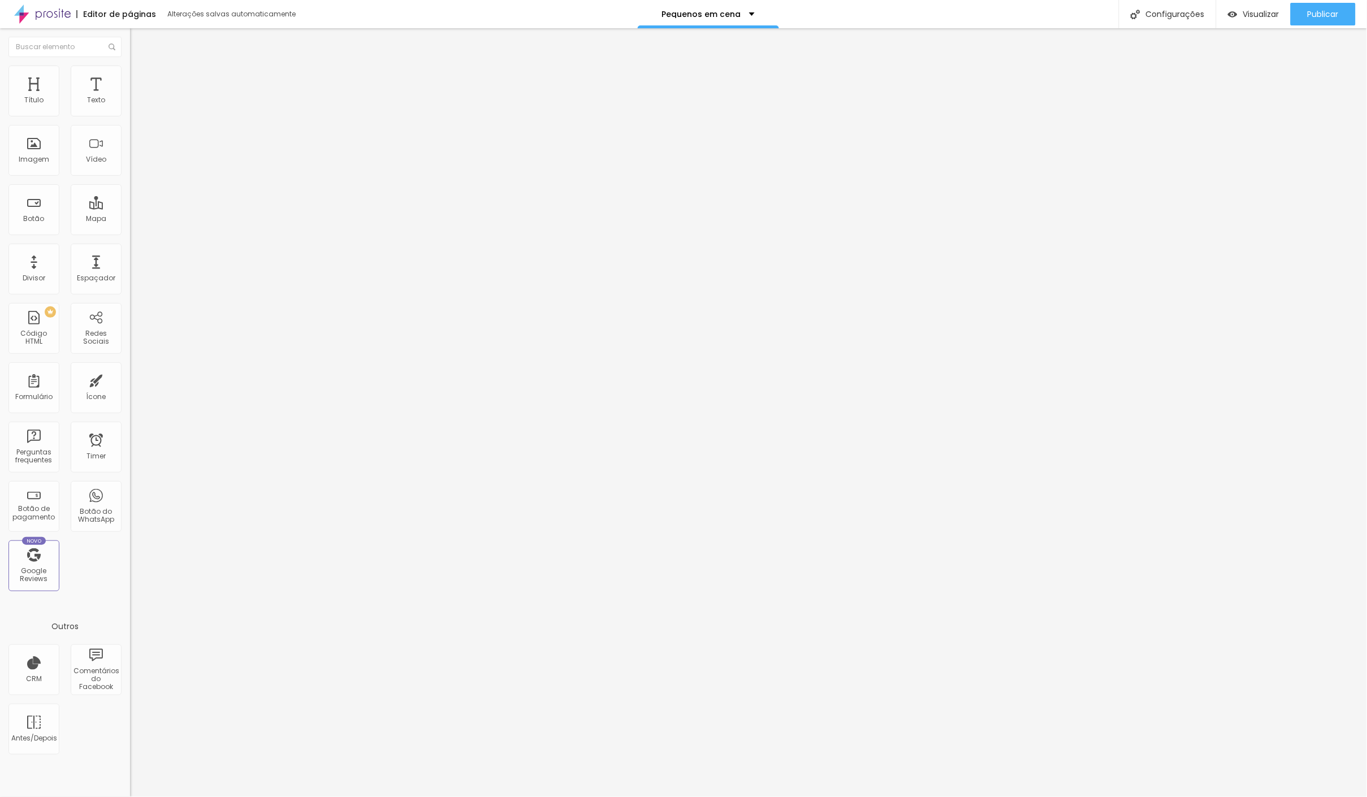
type input "50"
type input "55"
type input "60"
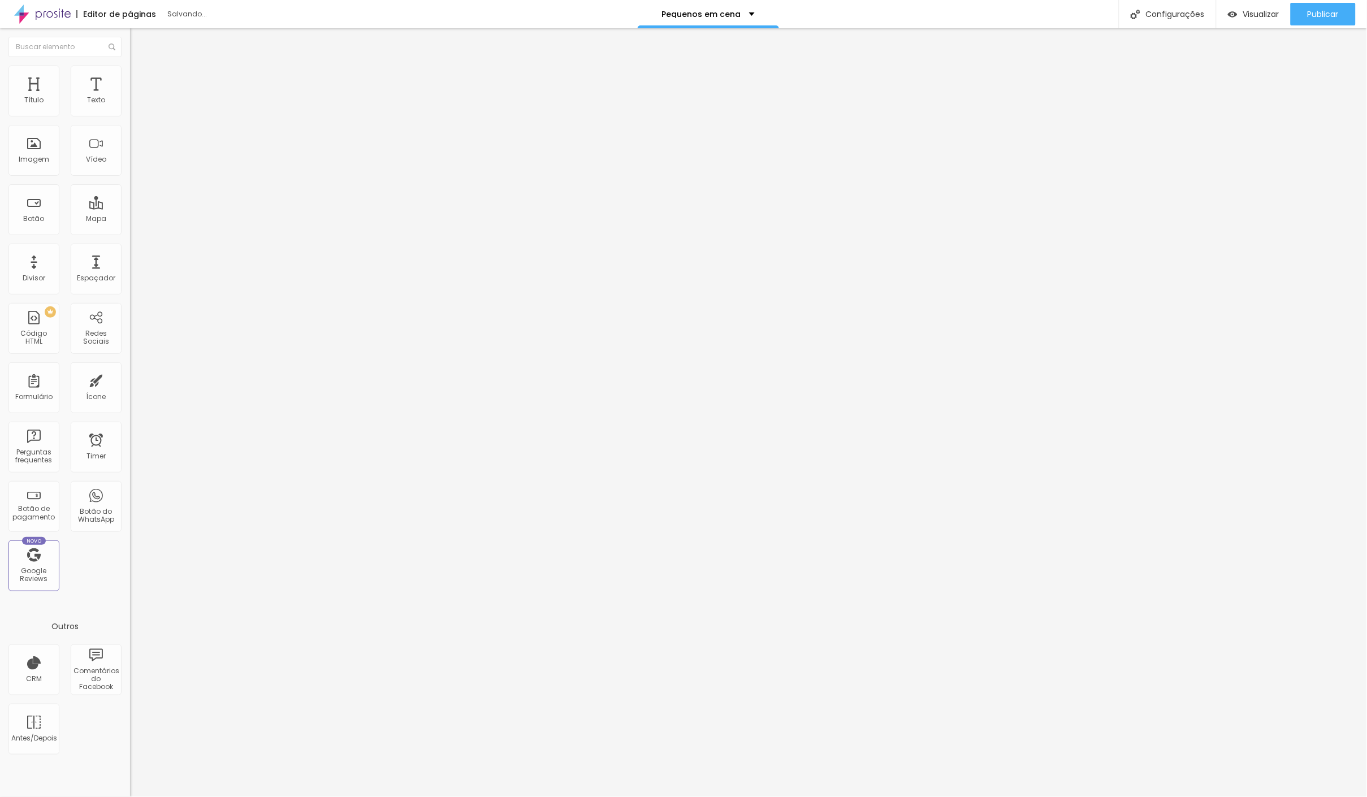
type input "65"
type input "70"
type input "75"
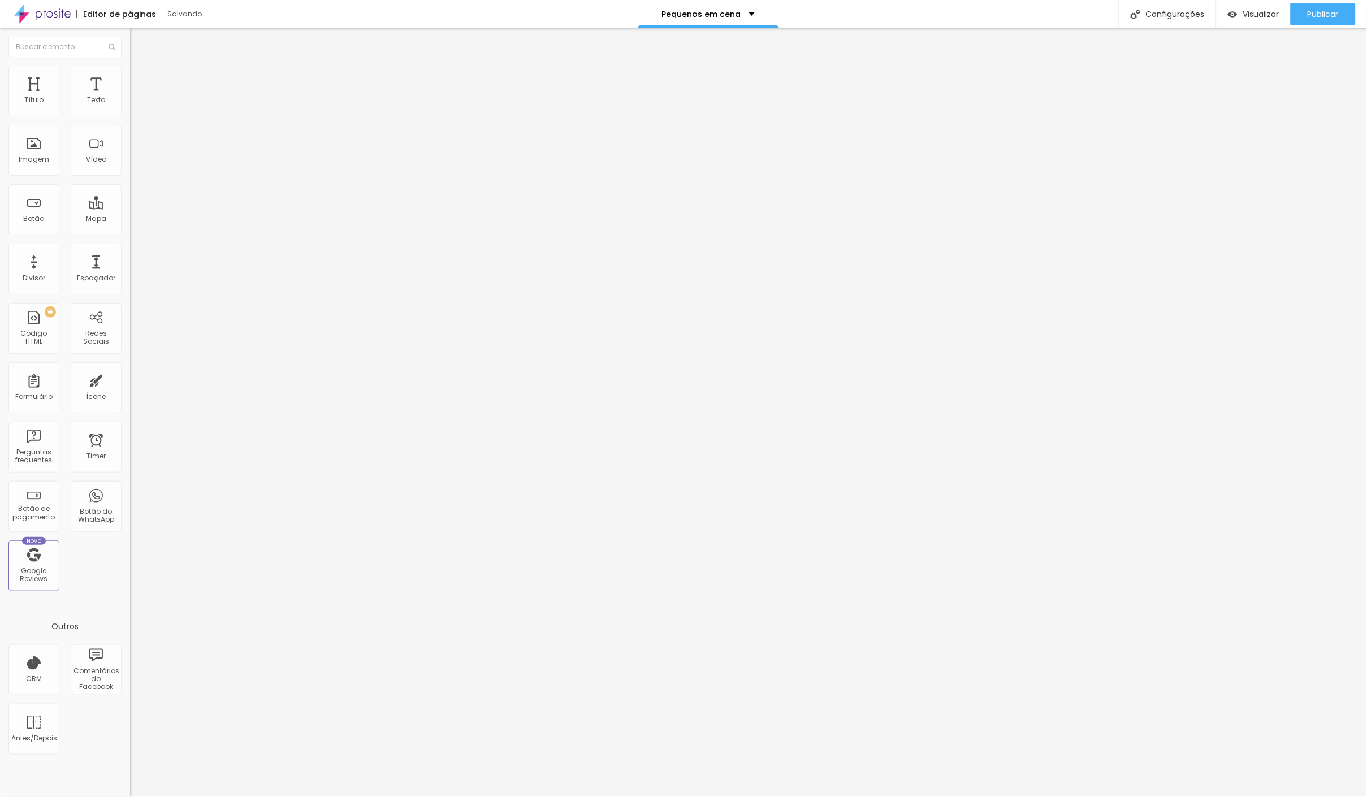
type input "75"
type input "85"
type input "80"
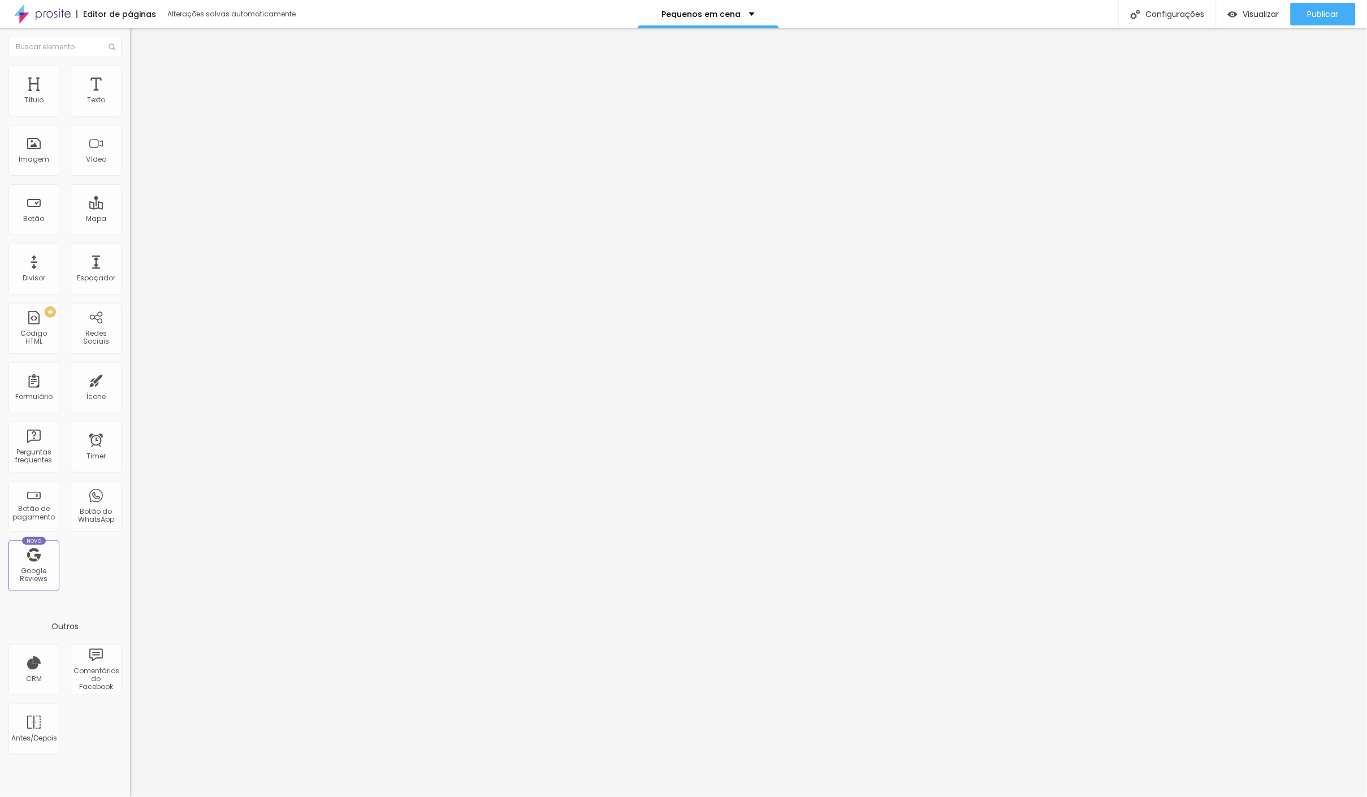
type input "75"
drag, startPoint x: 62, startPoint y: 123, endPoint x: 90, endPoint y: 124, distance: 27.7
type input "75"
click at [130, 116] on input "range" at bounding box center [166, 111] width 73 height 9
click at [1336, 20] on div "Publicar" at bounding box center [1322, 14] width 31 height 23
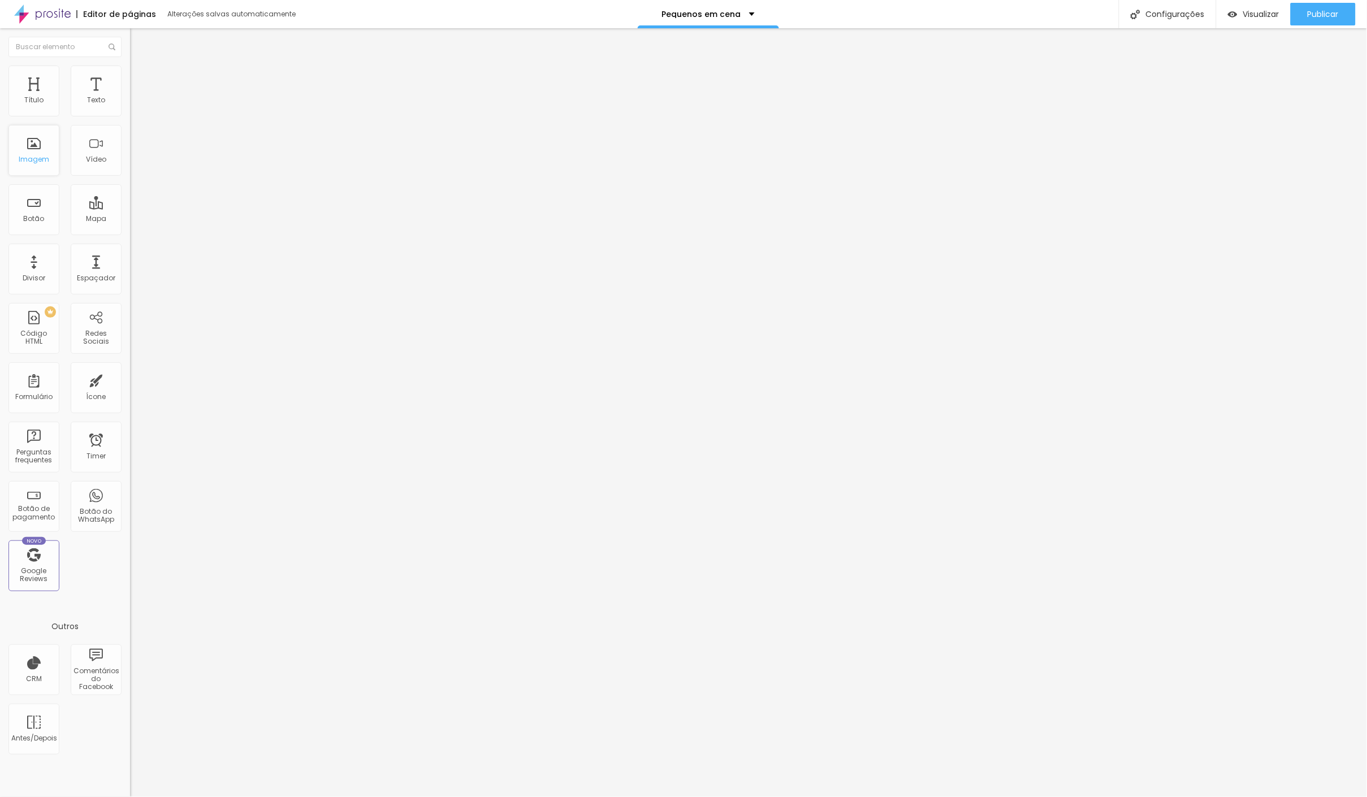
click at [29, 159] on div "Imagem" at bounding box center [34, 159] width 31 height 8
click at [130, 97] on span "Adicionar imagem" at bounding box center [166, 93] width 73 height 10
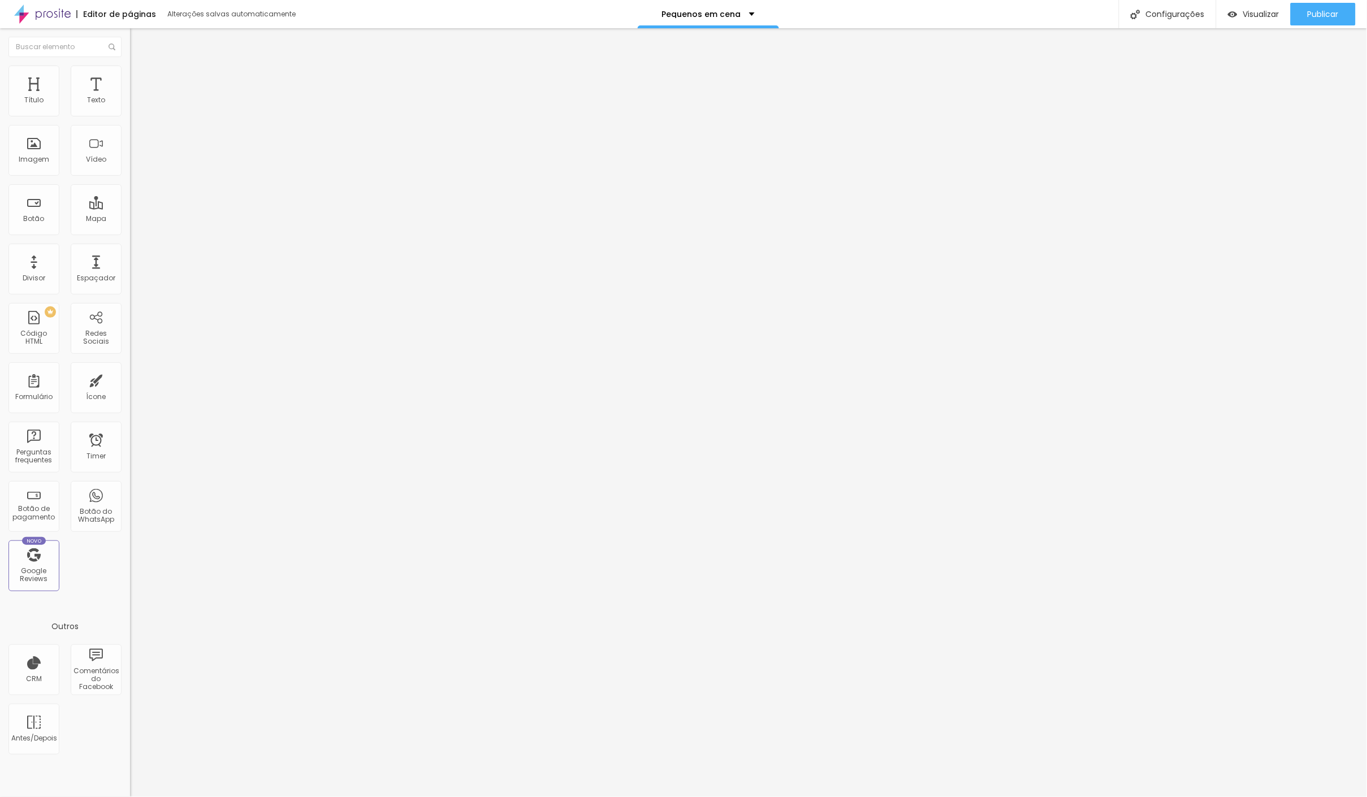
click at [130, 72] on img at bounding box center [135, 71] width 10 height 10
type input "90"
type input "85"
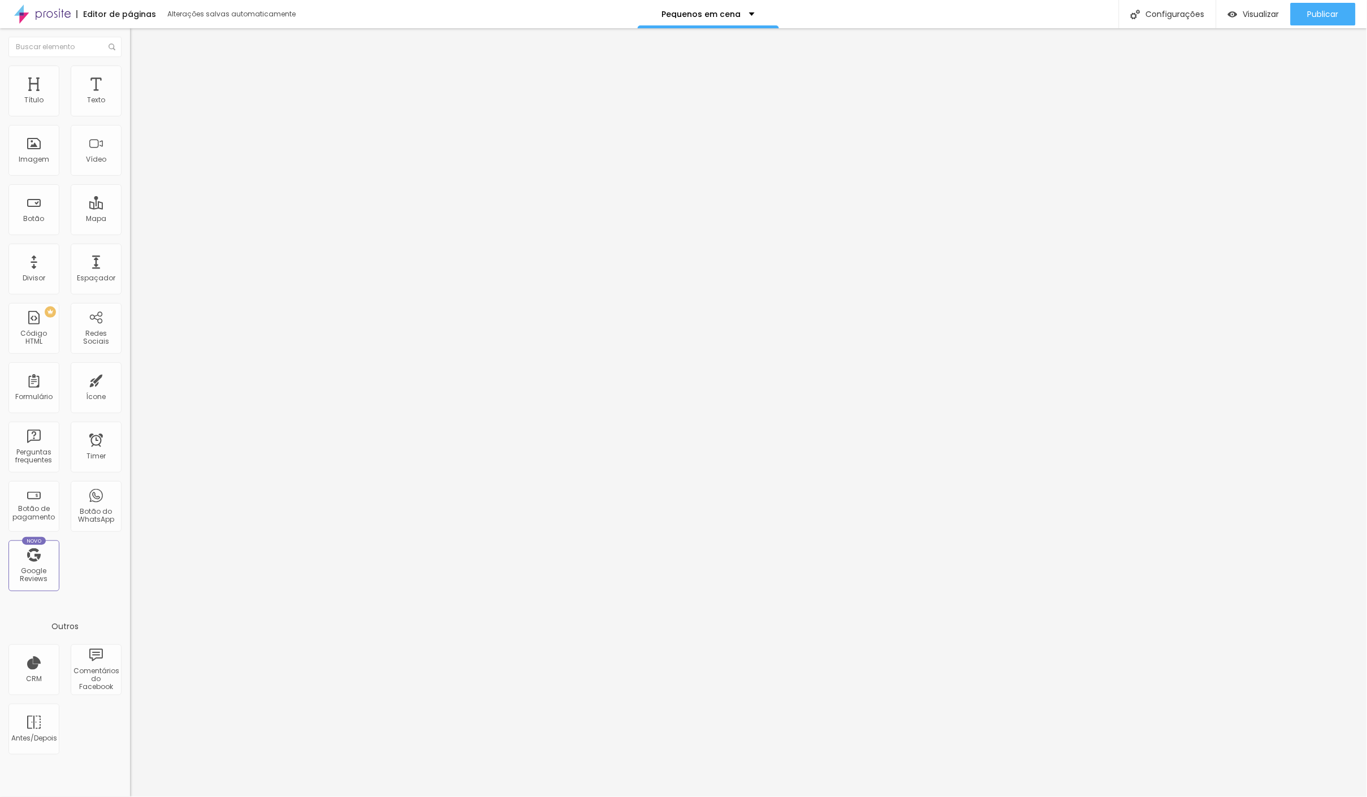
type input "75"
type input "70"
type input "65"
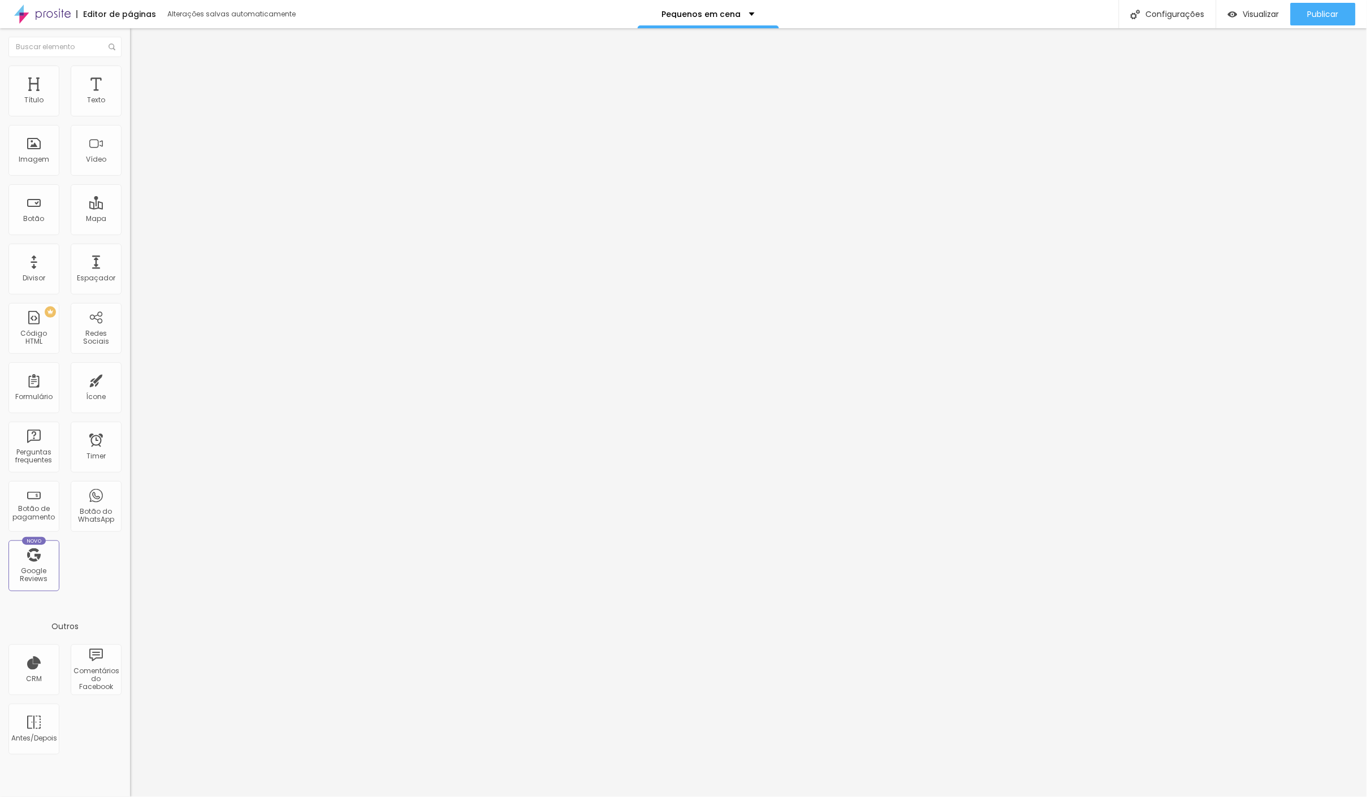
type input "65"
type input "60"
type input "55"
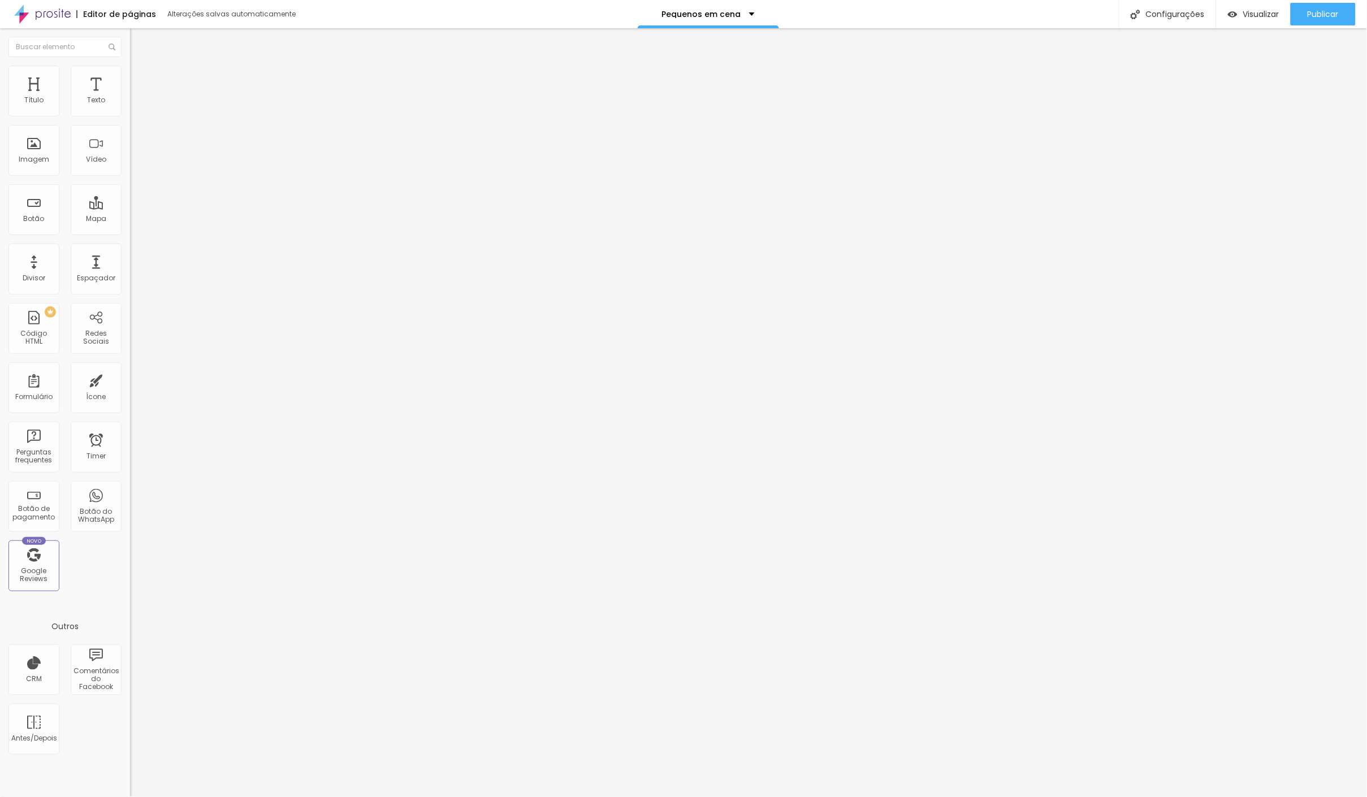
type input "50"
type input "45"
type input "40"
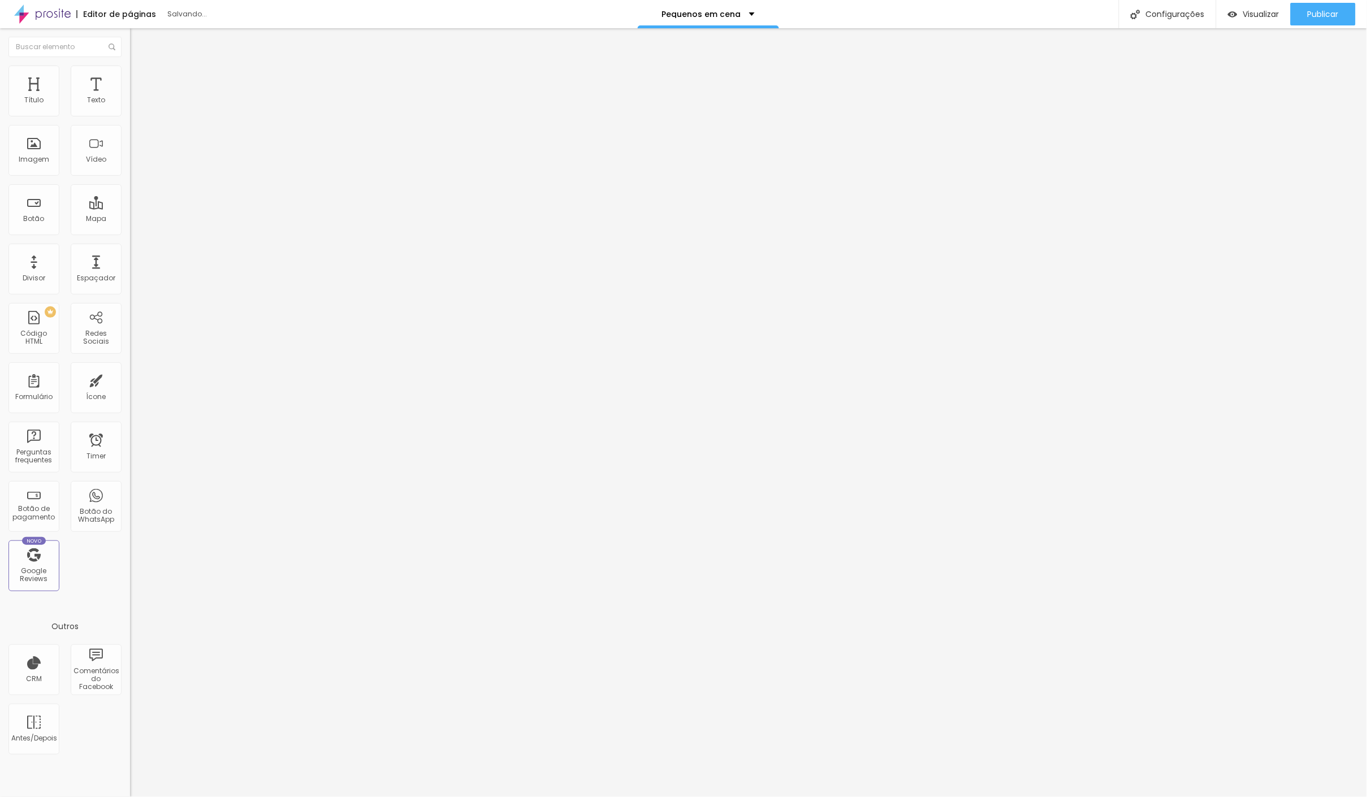
type input "40"
type input "35"
type input "30"
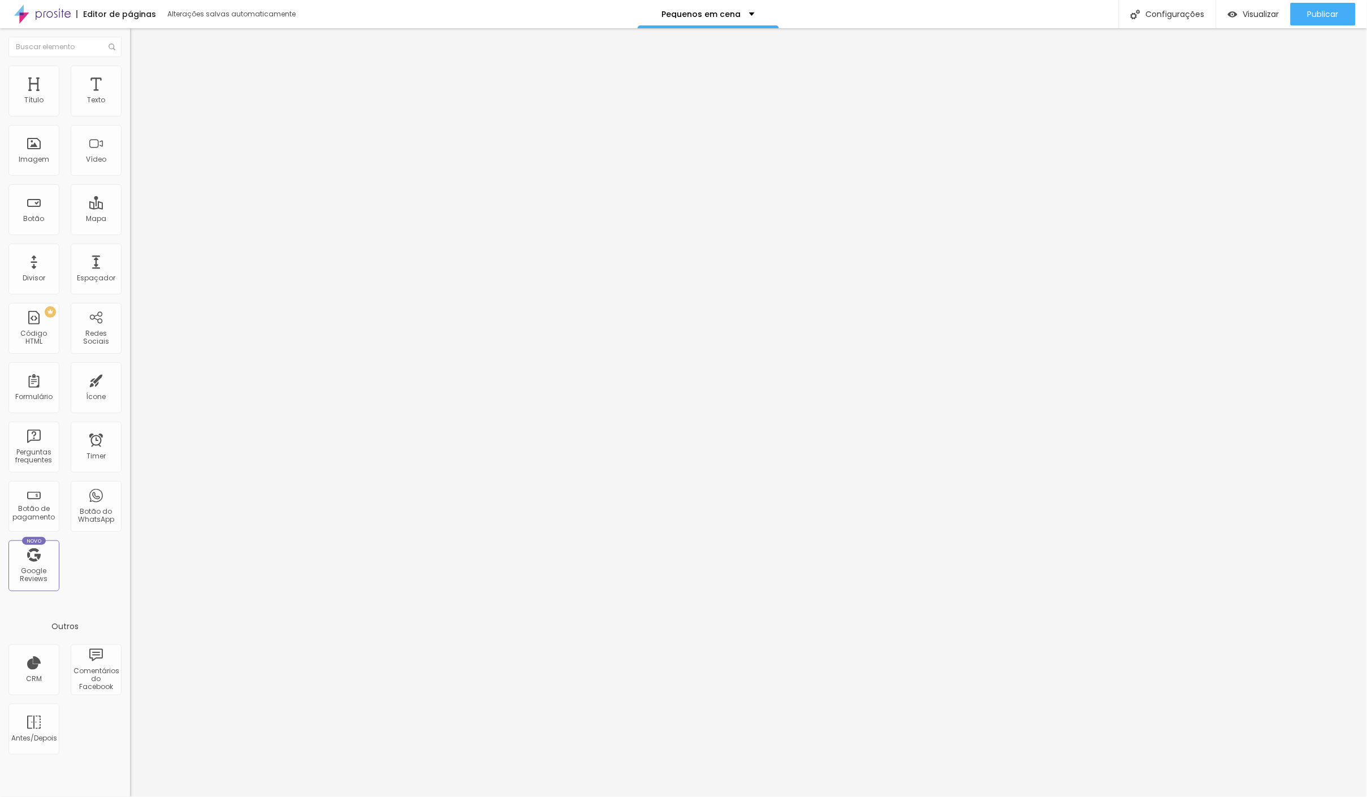
type input "35"
type input "40"
type input "35"
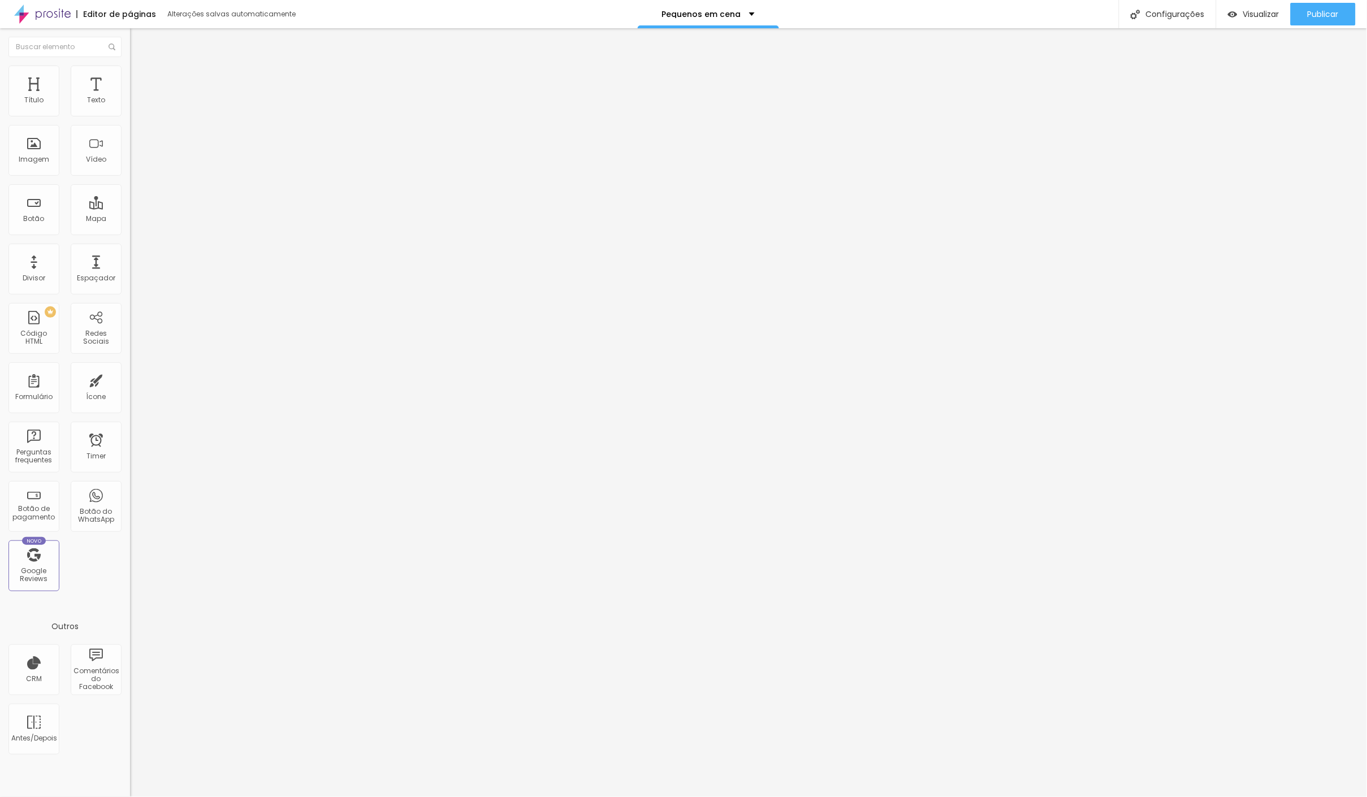
type input "35"
type input "40"
type input "45"
drag, startPoint x: 107, startPoint y: 124, endPoint x: 50, endPoint y: 126, distance: 56.6
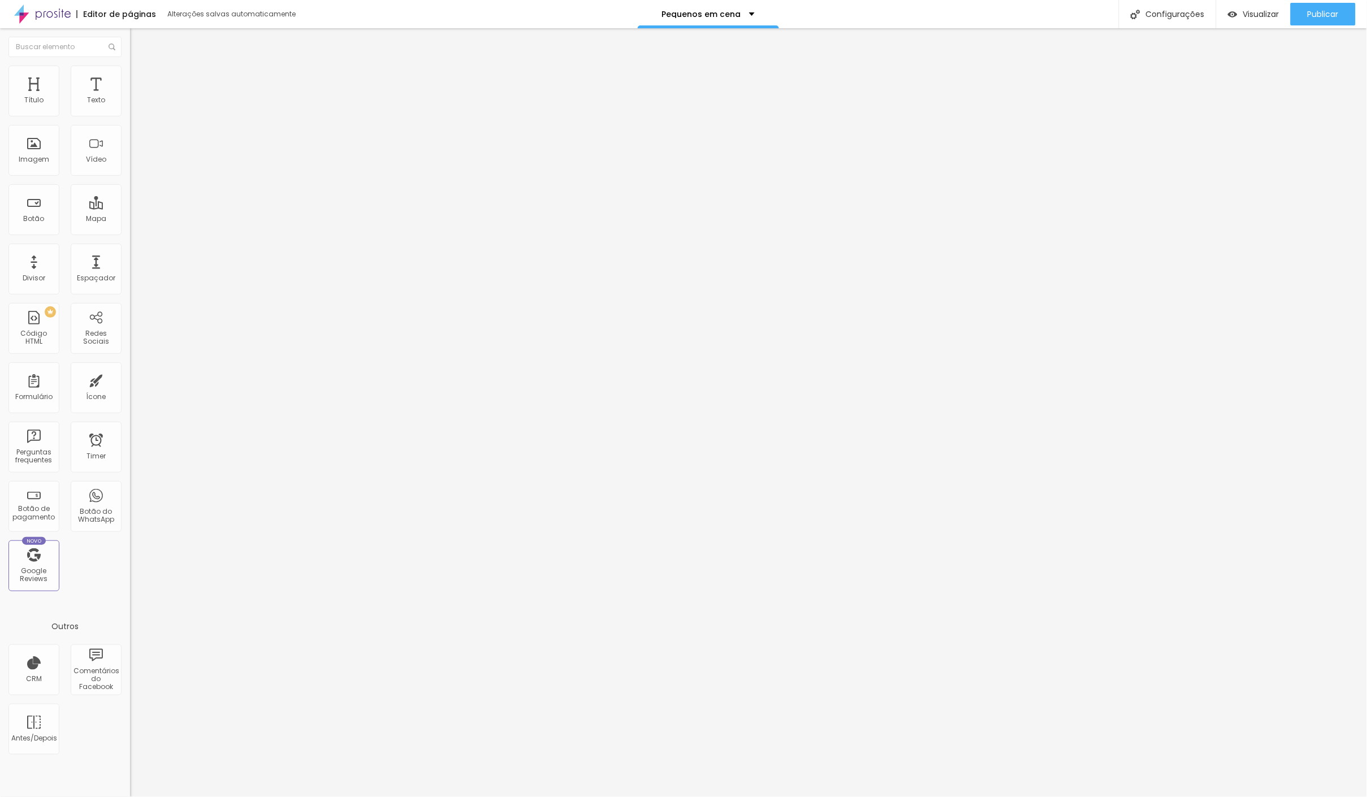
type input "45"
click at [130, 116] on input "range" at bounding box center [166, 111] width 73 height 9
click at [1321, 10] on span "Publicar" at bounding box center [1322, 14] width 31 height 9
click at [130, 71] on li "Estilo" at bounding box center [195, 71] width 130 height 11
type input "2"
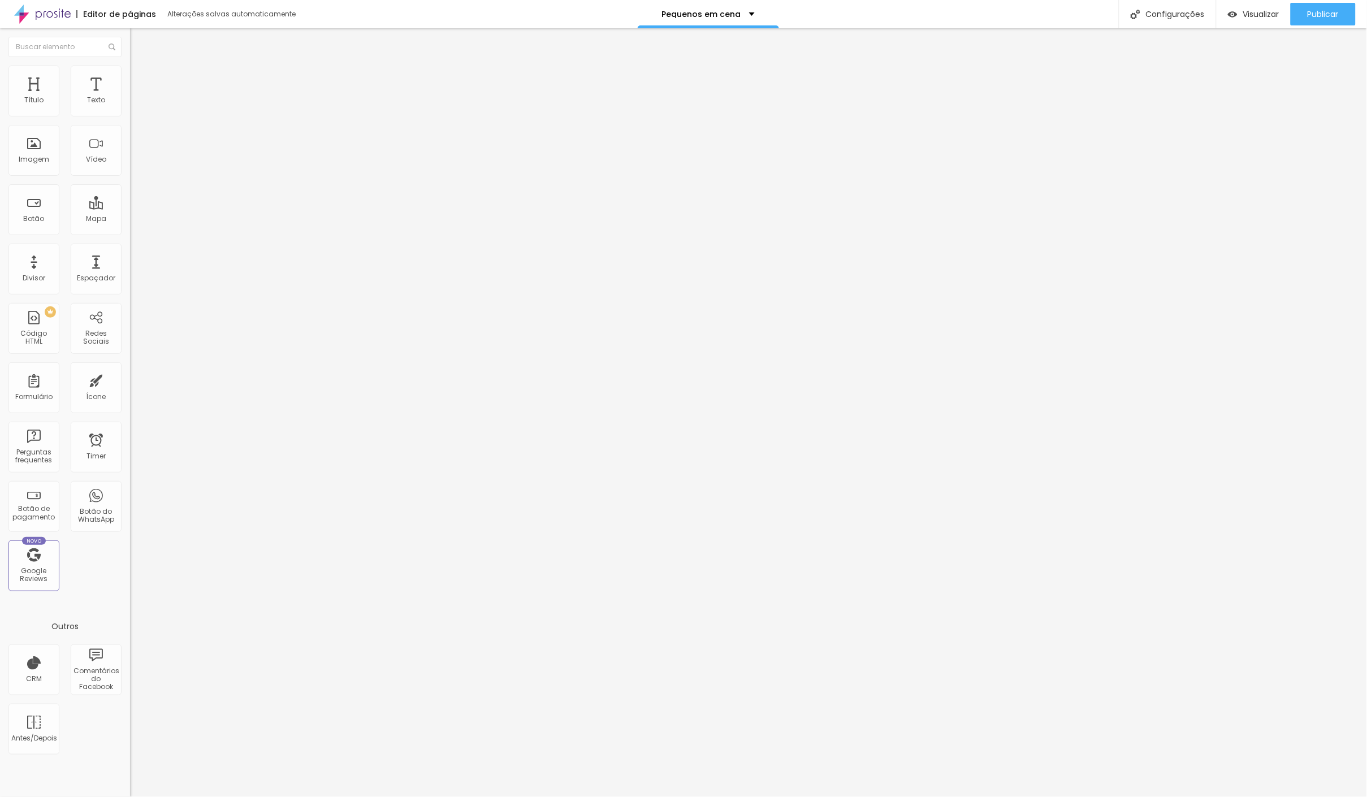
type input "2"
type input "46"
type input "87"
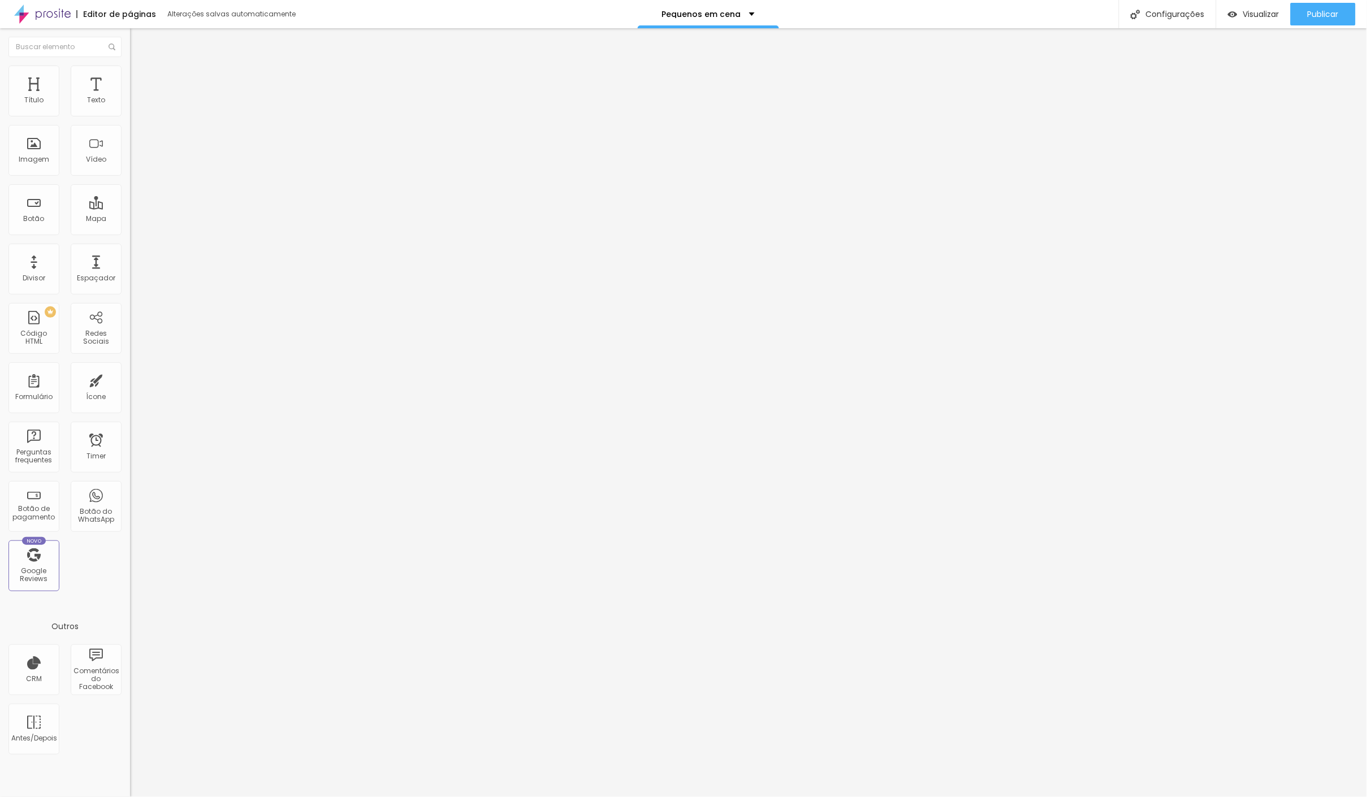
type input "112"
type input "129"
type input "200"
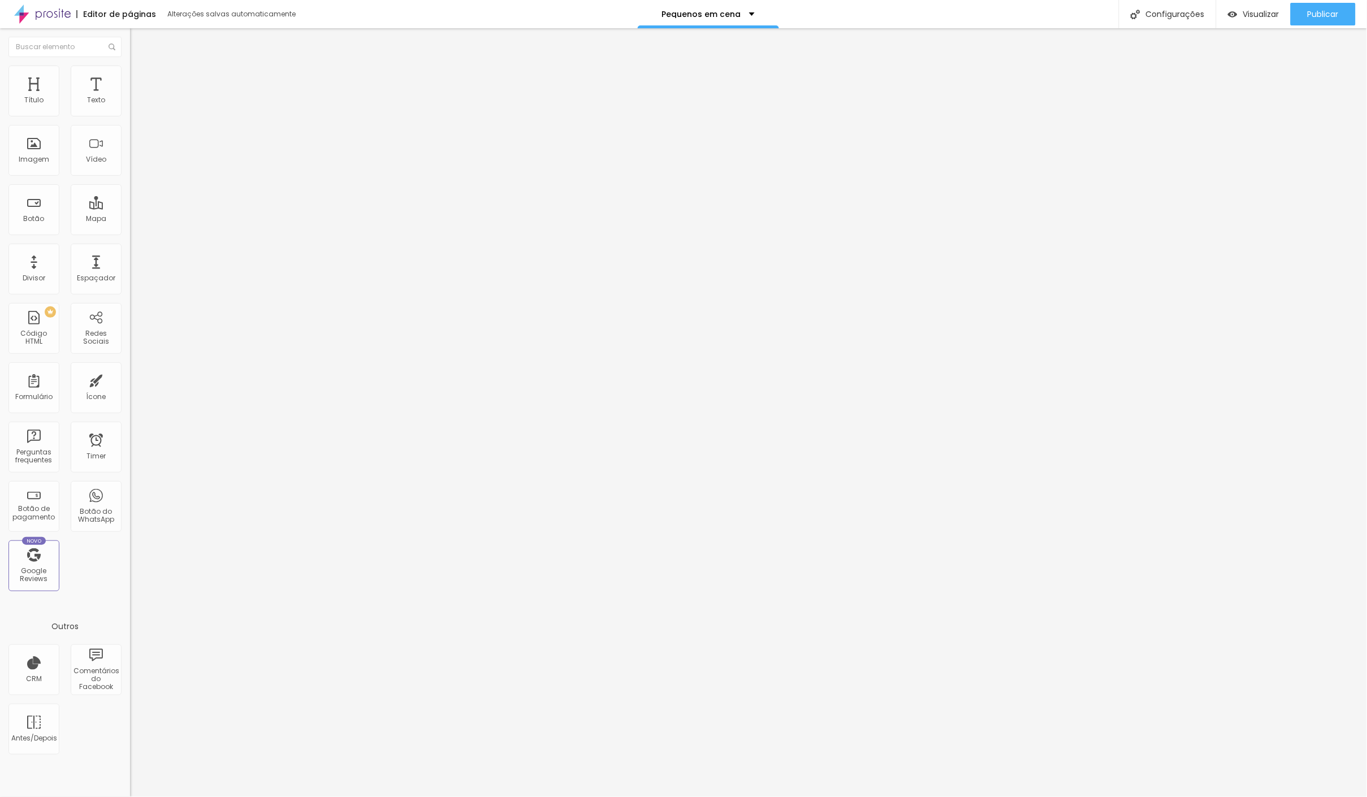
type input "200"
type input "197"
type input "122"
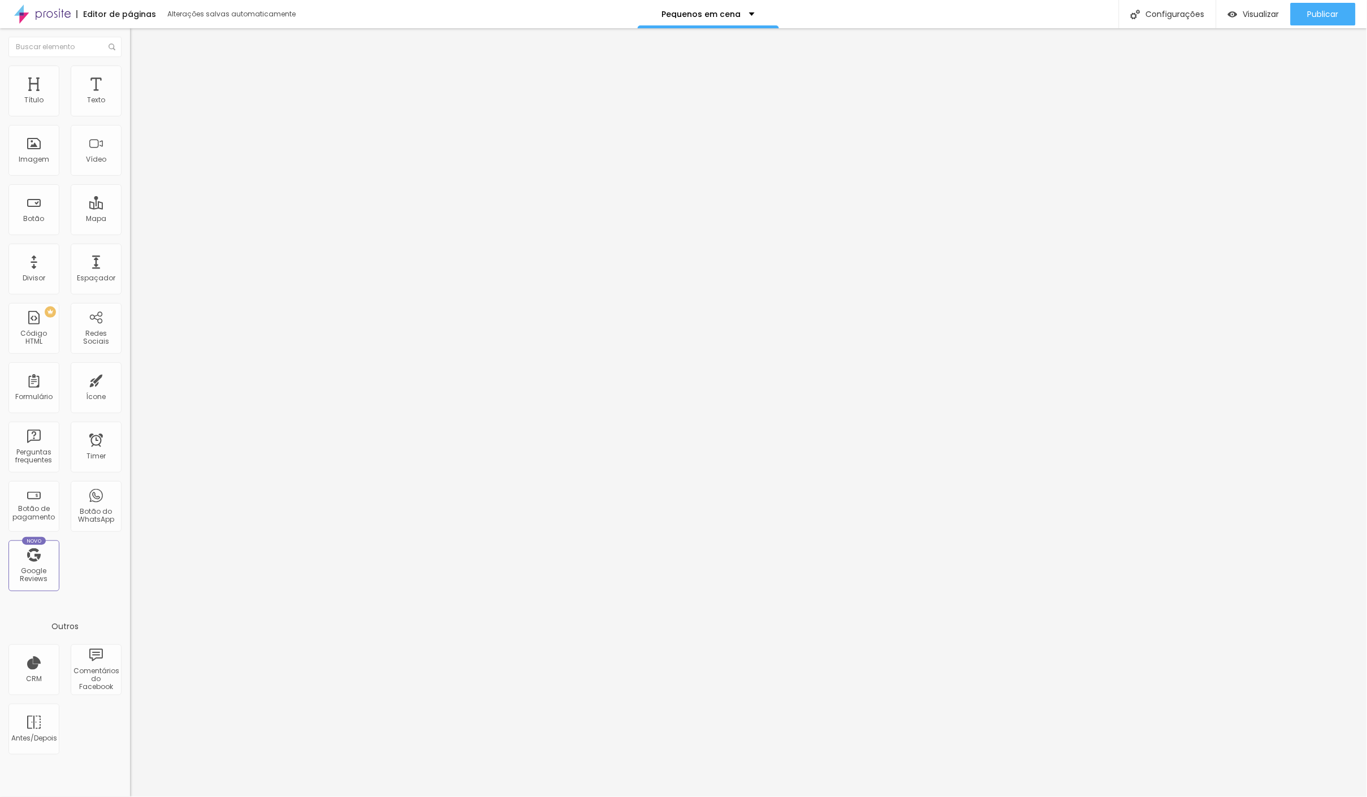
type input "0"
drag, startPoint x: 25, startPoint y: 145, endPoint x: 0, endPoint y: 127, distance: 30.4
click at [130, 127] on div "Tamanho 45 px % 0 Borda arredondada Sombra DESATIVADO Voltar ao padrão" at bounding box center [195, 201] width 130 height 227
type input "50"
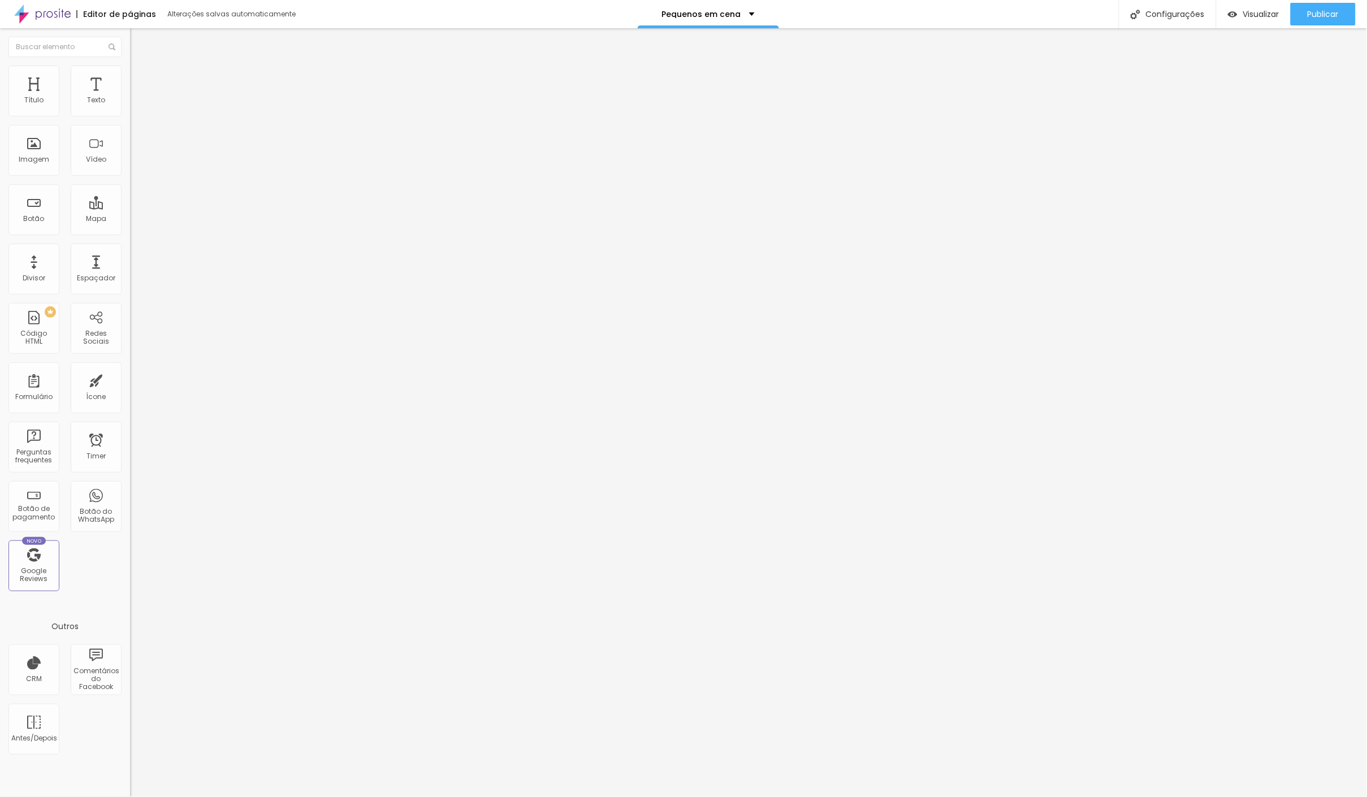
type input "50"
click at [130, 116] on input "range" at bounding box center [166, 111] width 73 height 9
click at [130, 77] on li "Avançado" at bounding box center [195, 82] width 130 height 11
click at [130, 66] on img at bounding box center [135, 71] width 10 height 10
click at [130, 66] on li "Conteúdo" at bounding box center [195, 59] width 130 height 11
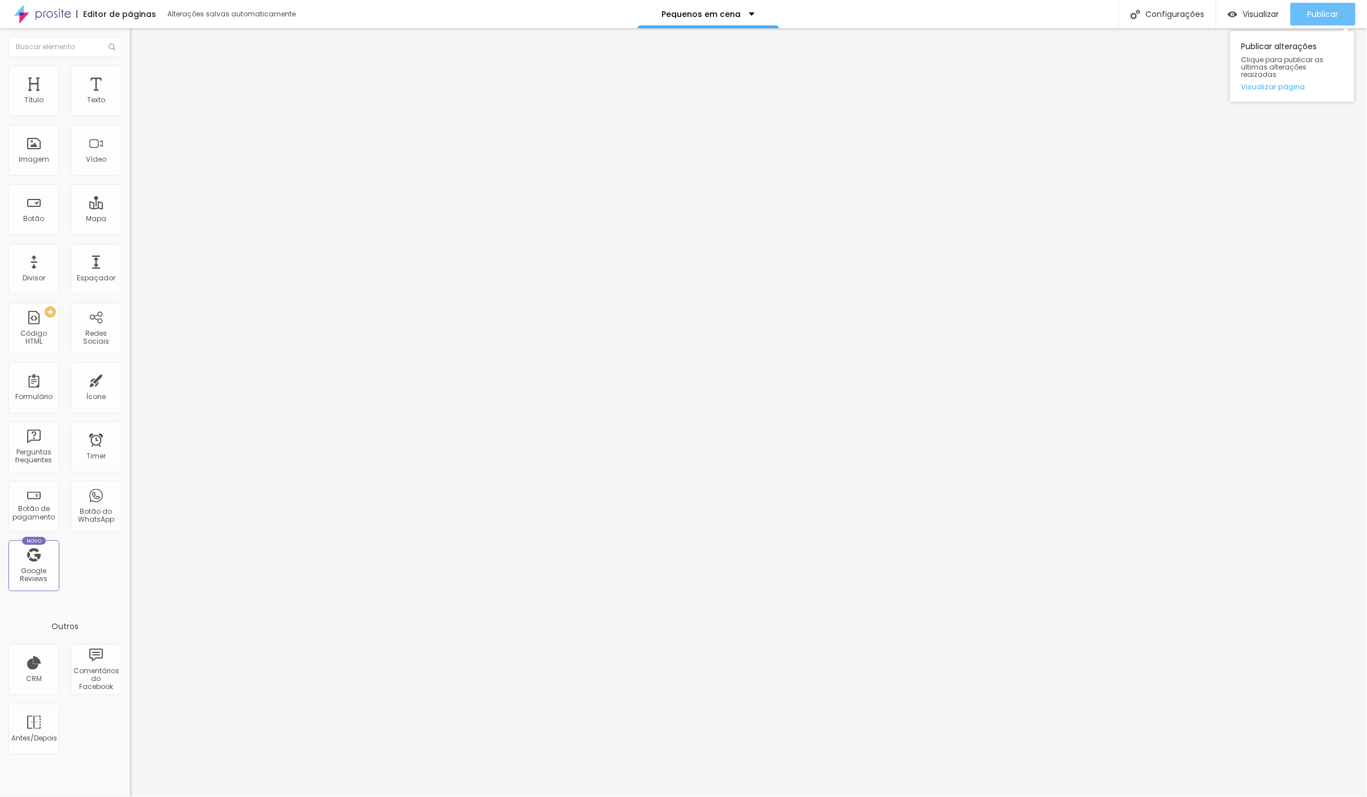
click at [1338, 10] on span "Publicar" at bounding box center [1322, 14] width 31 height 9
click at [1313, 18] on span "Publicar" at bounding box center [1322, 14] width 31 height 9
click at [130, 66] on img at bounding box center [135, 71] width 10 height 10
drag, startPoint x: 16, startPoint y: 67, endPoint x: 17, endPoint y: 76, distance: 8.6
click at [130, 66] on li "Conteúdo" at bounding box center [195, 59] width 130 height 11
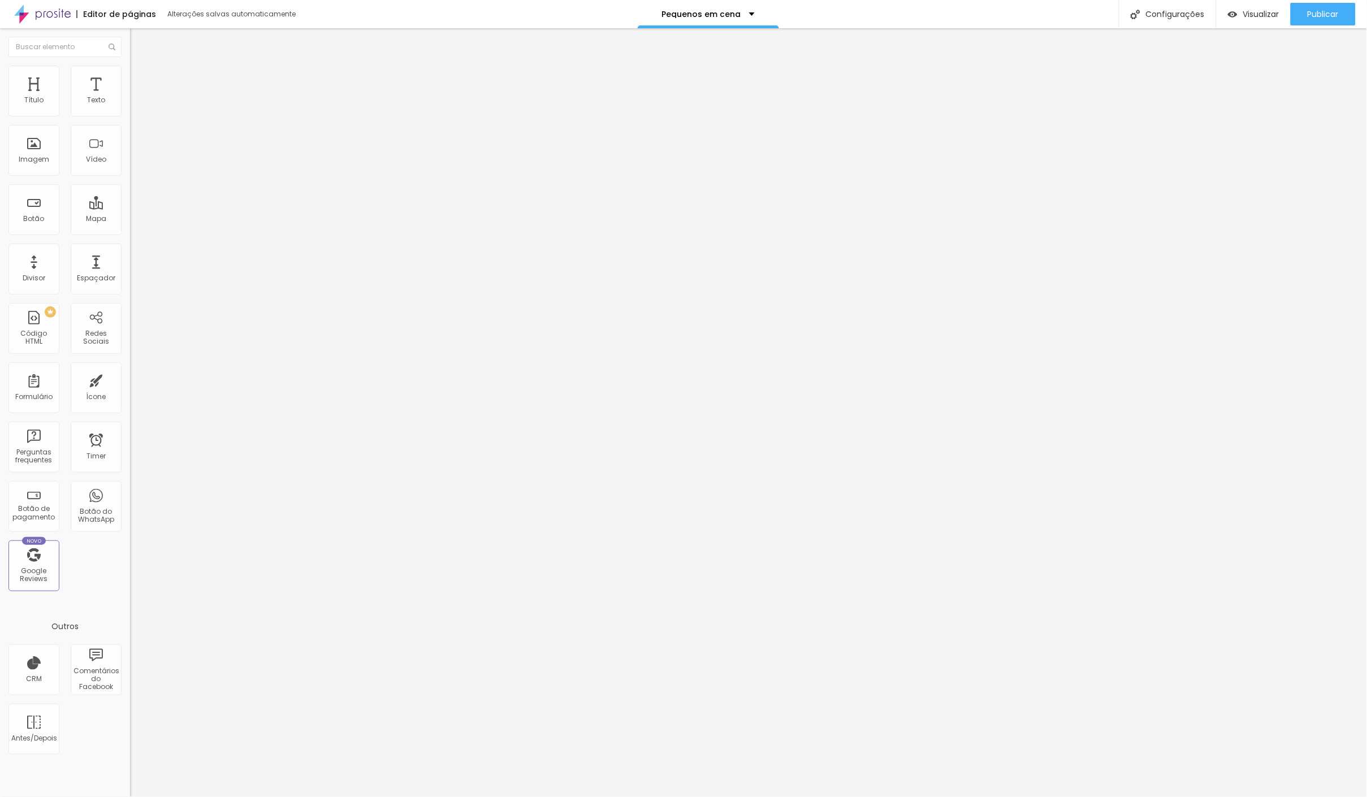
click at [130, 252] on img at bounding box center [133, 249] width 6 height 6
click at [130, 66] on li "Estilo" at bounding box center [195, 71] width 130 height 11
type input "55"
type input "60"
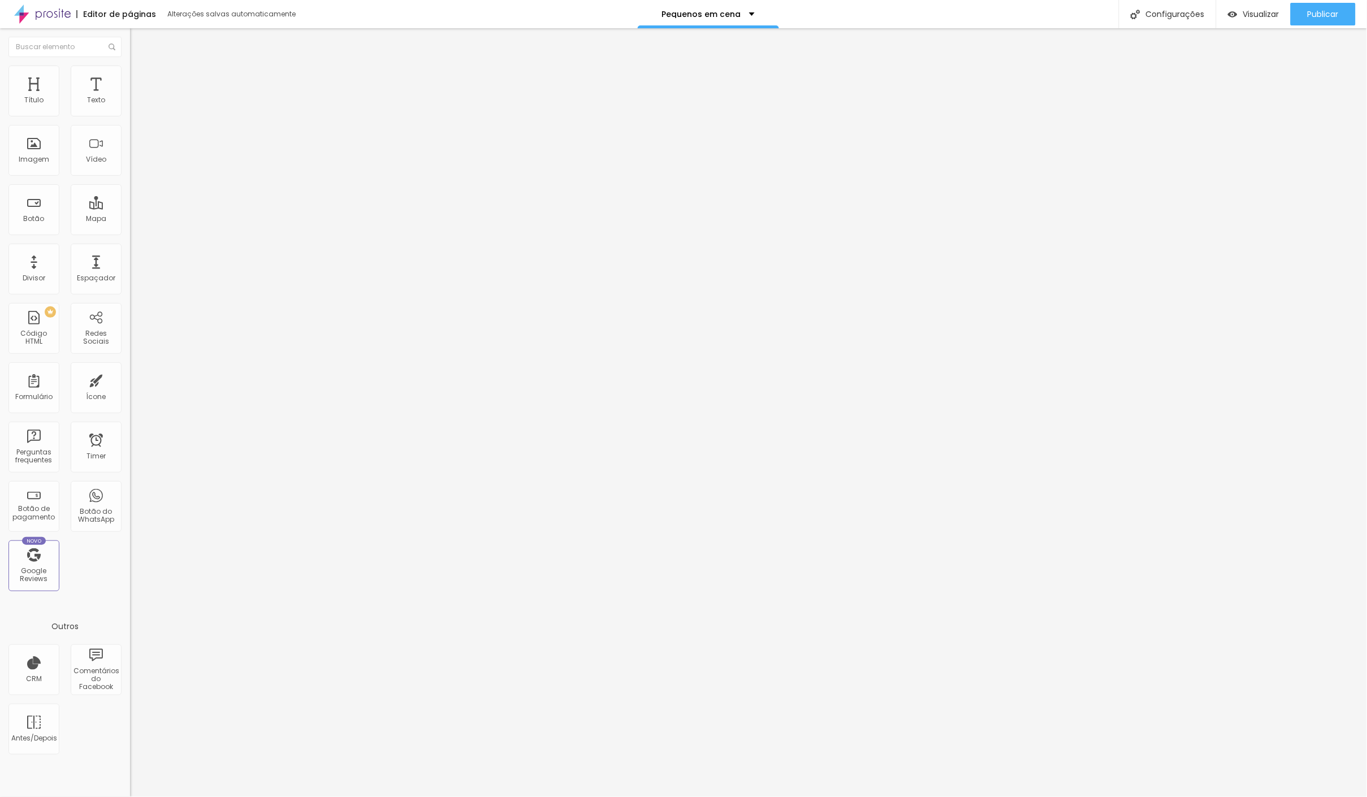
type input "60"
type input "65"
type input "70"
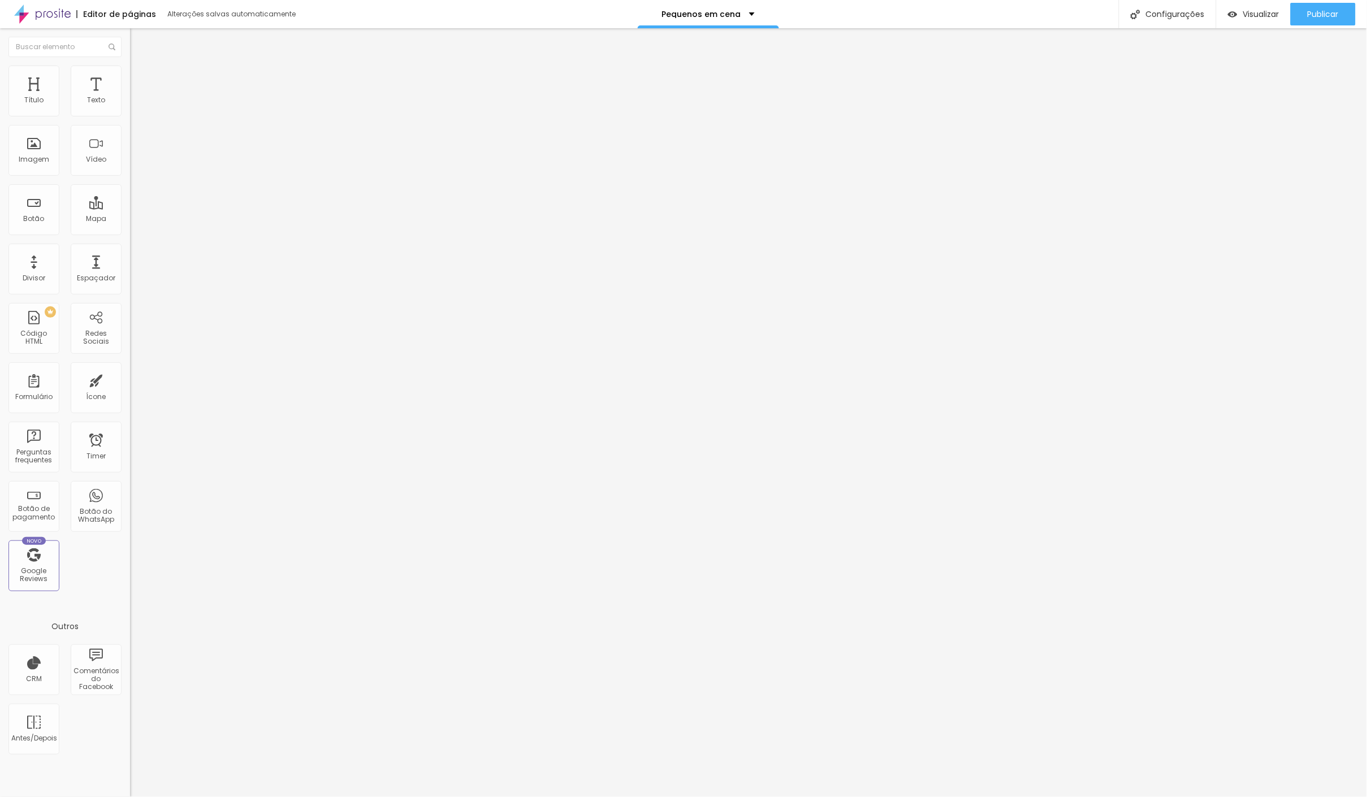
type input "65"
drag, startPoint x: 62, startPoint y: 123, endPoint x: 72, endPoint y: 125, distance: 10.3
click at [130, 116] on input "range" at bounding box center [166, 111] width 73 height 9
click at [130, 77] on li "Avançado" at bounding box center [195, 82] width 130 height 11
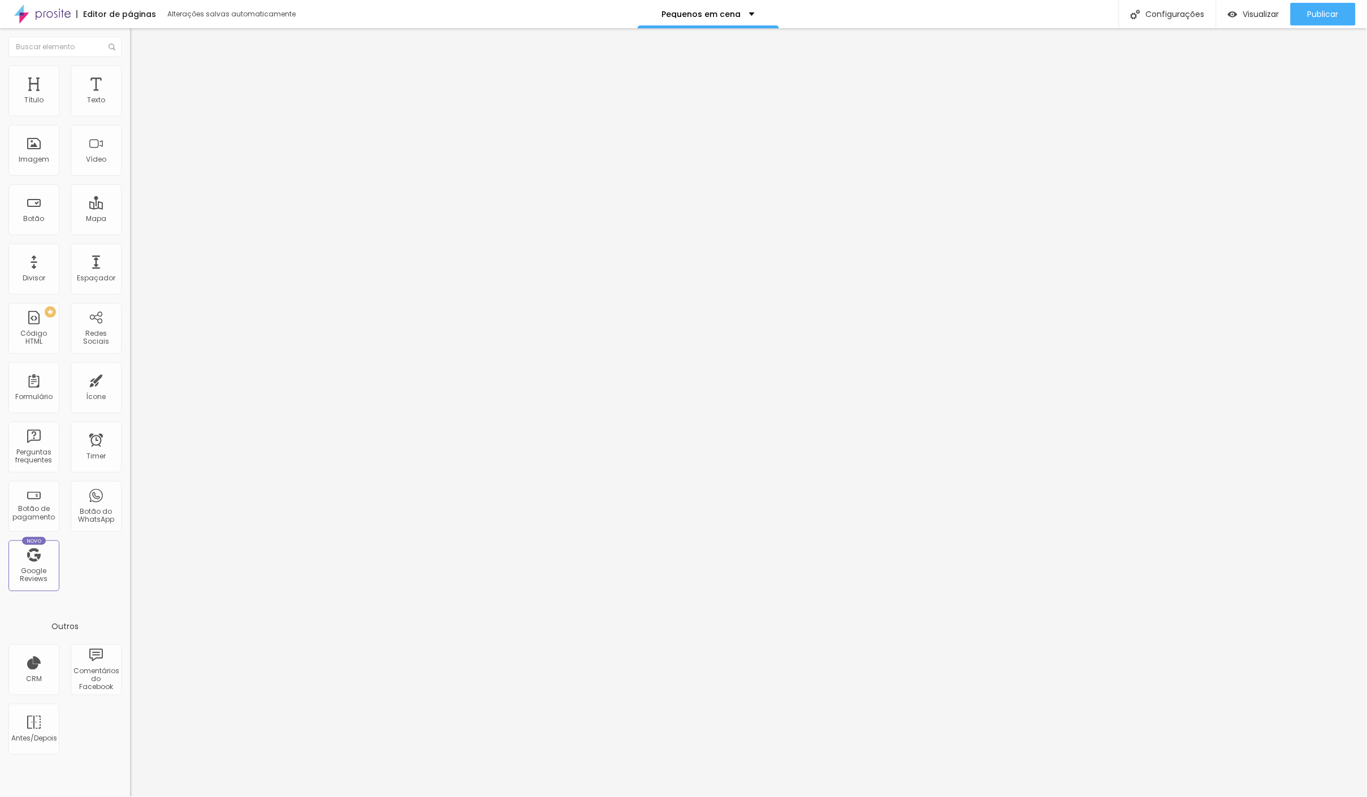
drag, startPoint x: 31, startPoint y: 138, endPoint x: 2, endPoint y: 133, distance: 28.7
click at [130, 140] on div "10 Espaço de cima 0 Espaço de baixo ID Html Classes Html Visível nos dispositiv…" at bounding box center [195, 325] width 130 height 475
drag, startPoint x: 27, startPoint y: 112, endPoint x: 0, endPoint y: 114, distance: 26.6
click at [130, 114] on div "0 Espaço de cima 0 Espaço de baixo ID Html Classes Html Visível nos dispositivo…" at bounding box center [195, 325] width 130 height 475
click at [140, 67] on span "Conteúdo" at bounding box center [157, 62] width 35 height 10
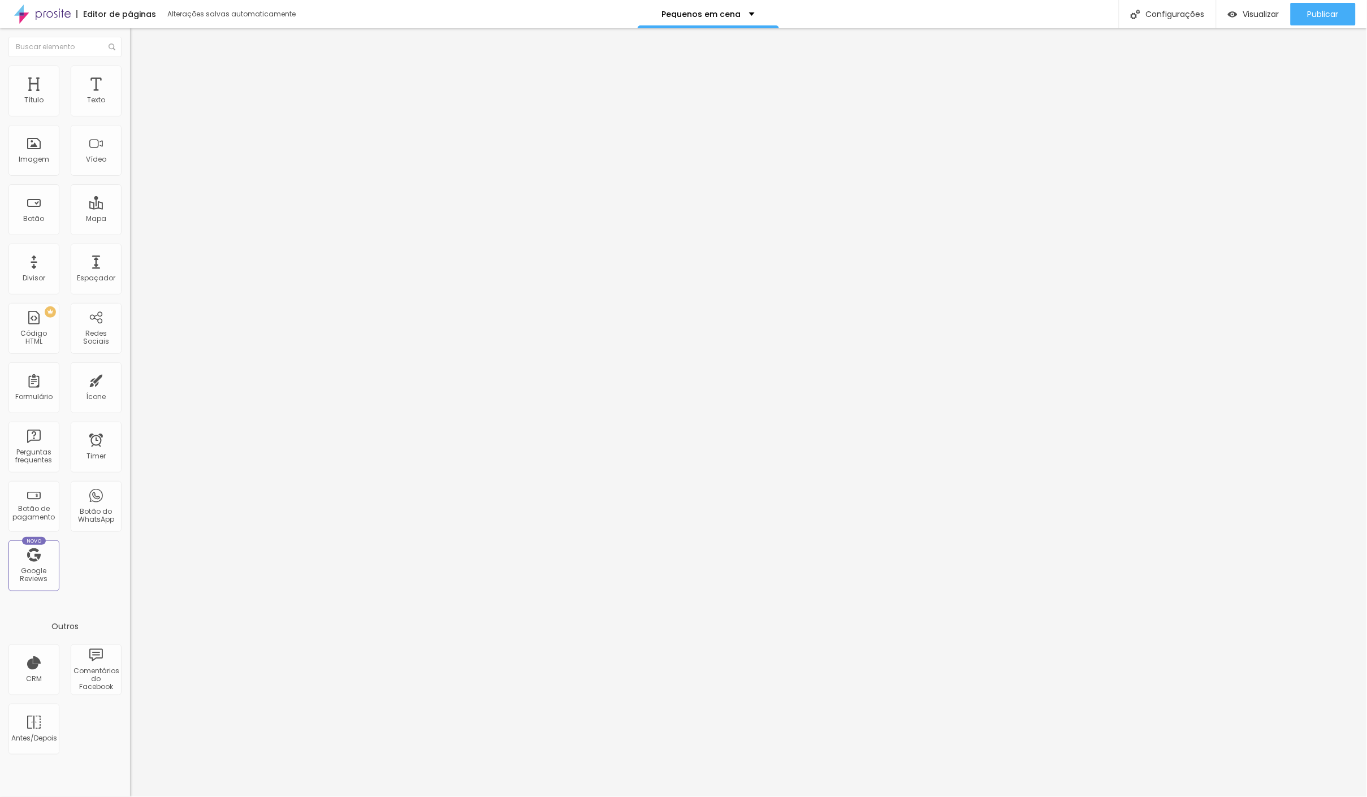
click at [130, 72] on img at bounding box center [135, 71] width 10 height 10
click at [130, 304] on button "button" at bounding box center [138, 310] width 16 height 12
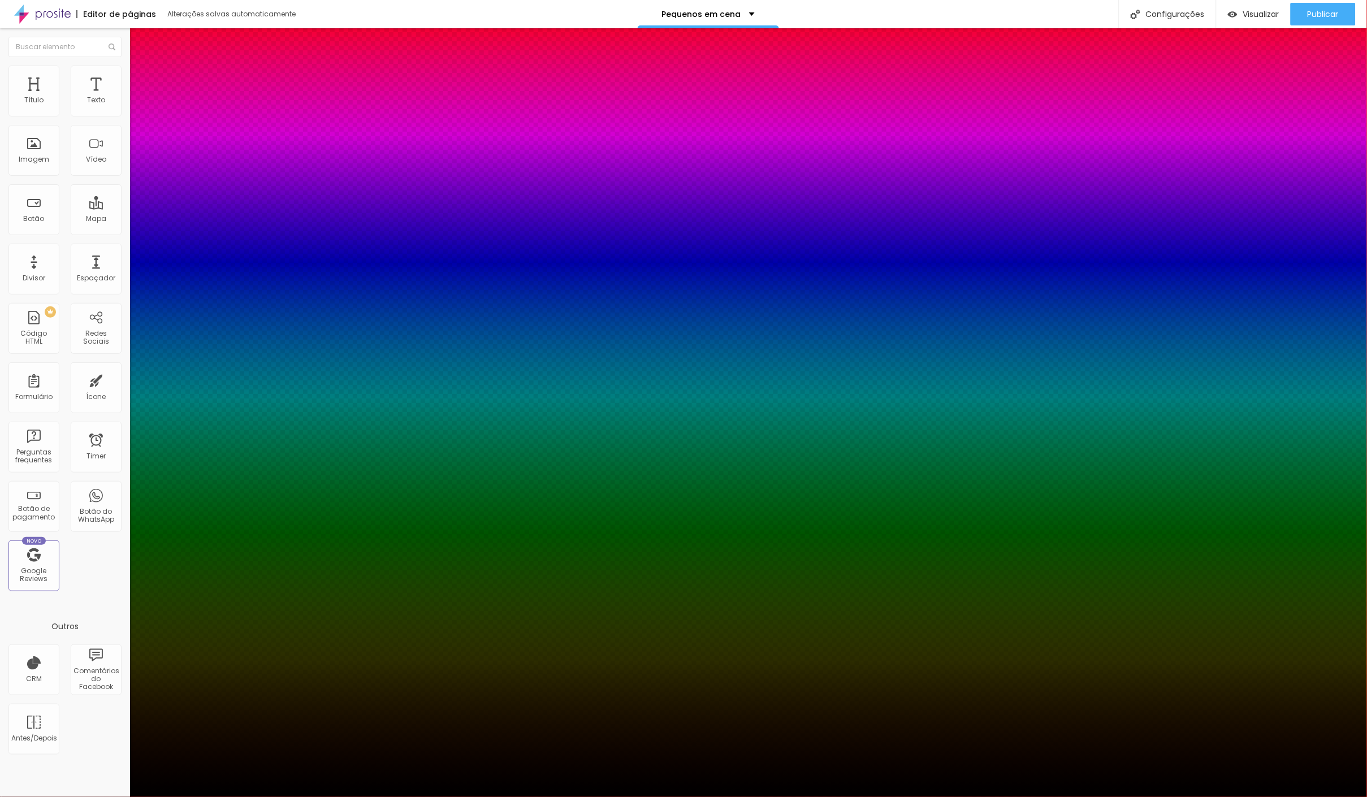
click at [198, 796] on div at bounding box center [683, 804] width 1367 height 0
click at [213, 796] on div at bounding box center [683, 804] width 1367 height 0
click at [53, 796] on div at bounding box center [683, 797] width 1367 height 0
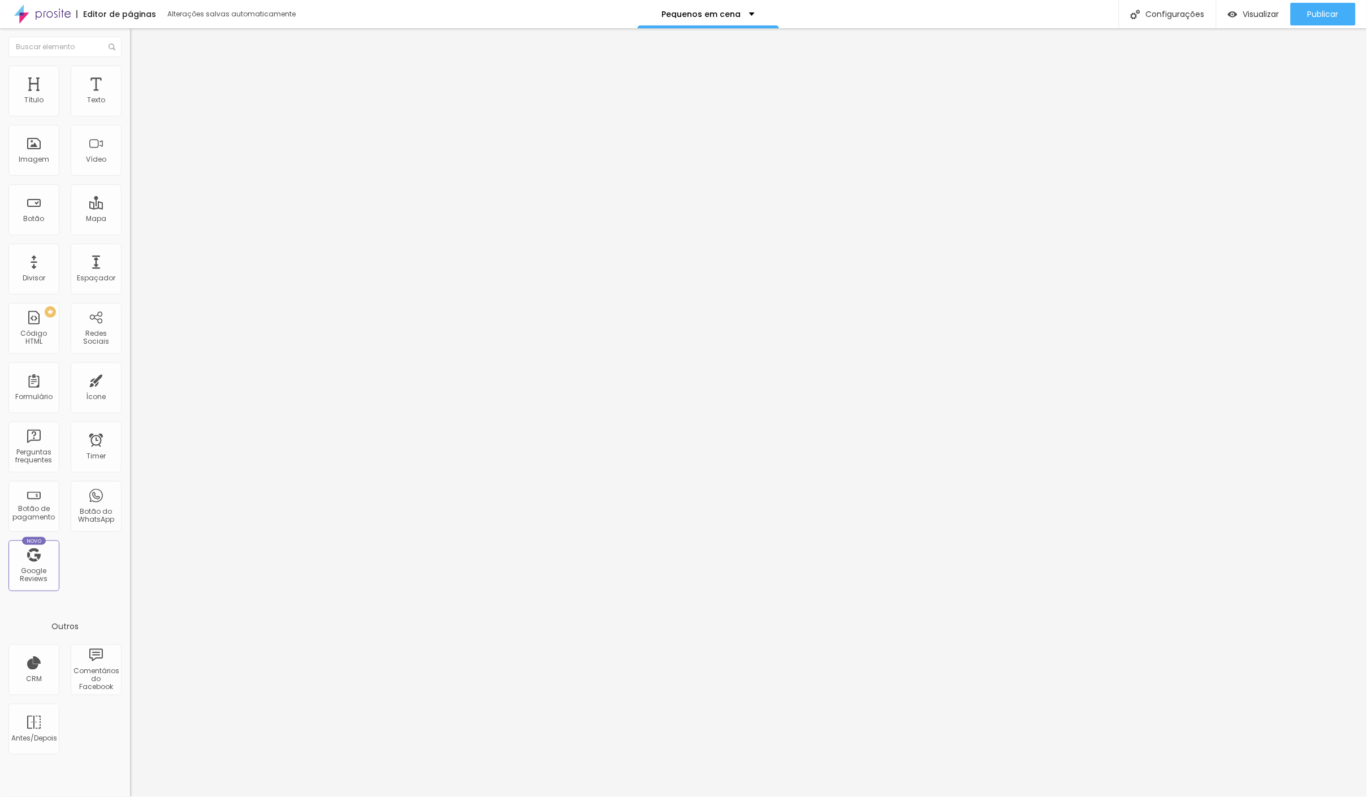
click at [130, 77] on li "Avançado" at bounding box center [195, 82] width 130 height 11
click at [1339, 13] on button "Publicar" at bounding box center [1322, 14] width 65 height 23
click at [1332, 12] on span "Publicar" at bounding box center [1322, 14] width 31 height 9
click at [1256, 18] on span "Visualizar" at bounding box center [1261, 14] width 36 height 9
